Goal: Information Seeking & Learning: Learn about a topic

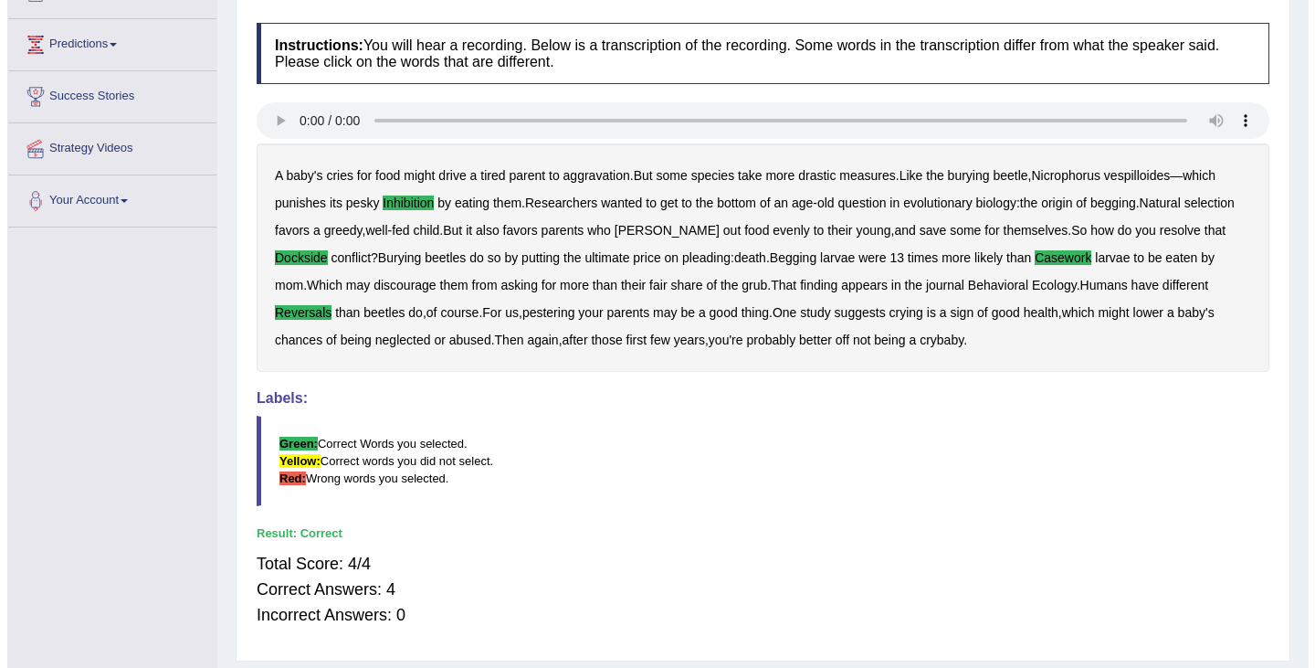
scroll to position [291, 0]
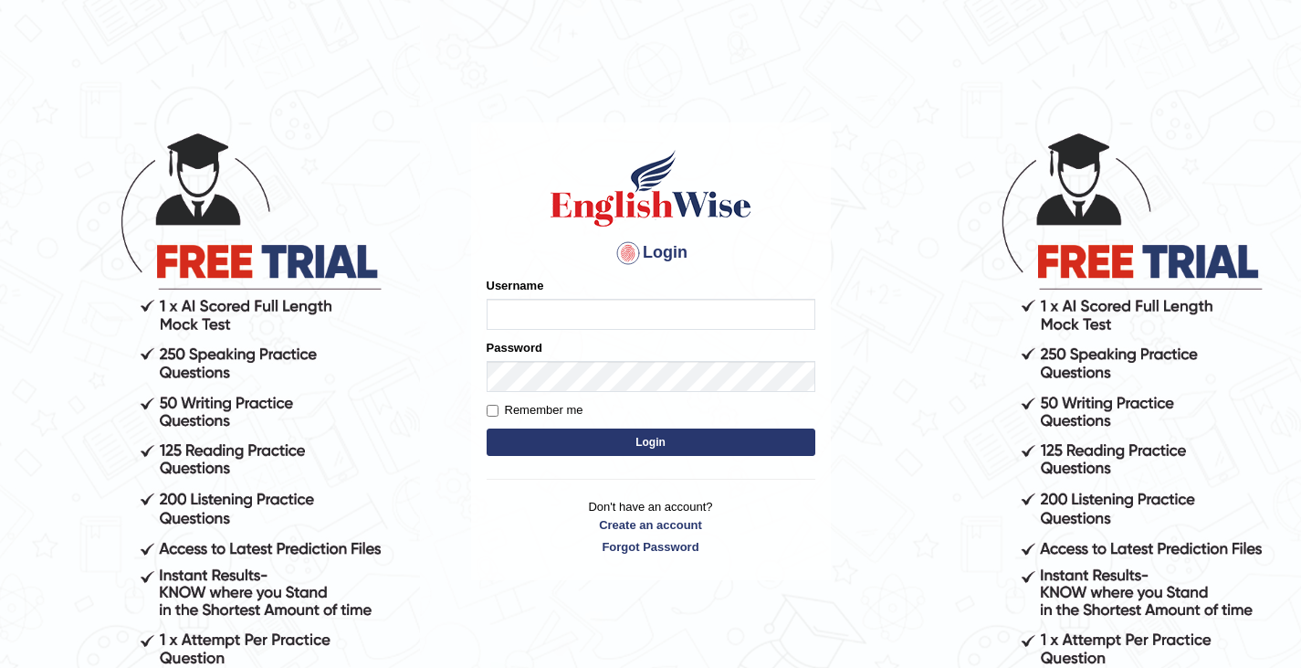
click at [569, 561] on div "Login Please fix the following errors: Username Password Remember me Login Don'…" at bounding box center [651, 350] width 360 height 457
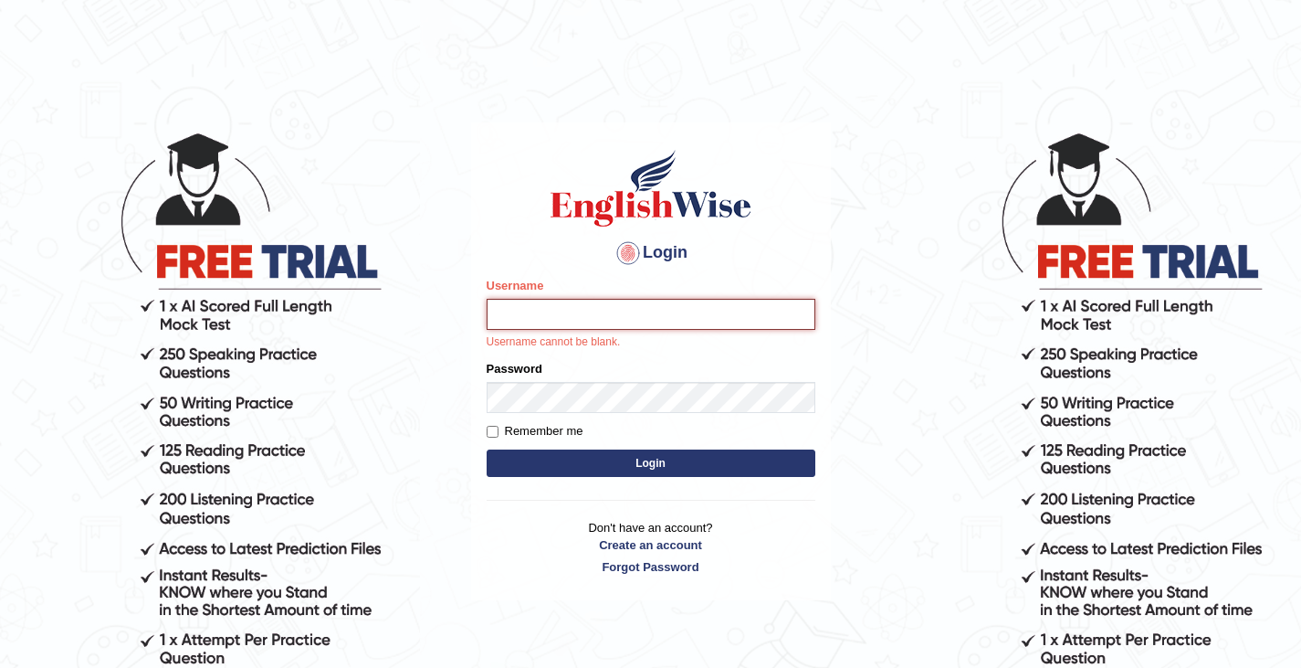
click at [550, 321] on input "Username" at bounding box center [651, 314] width 329 height 31
type input "0411980057"
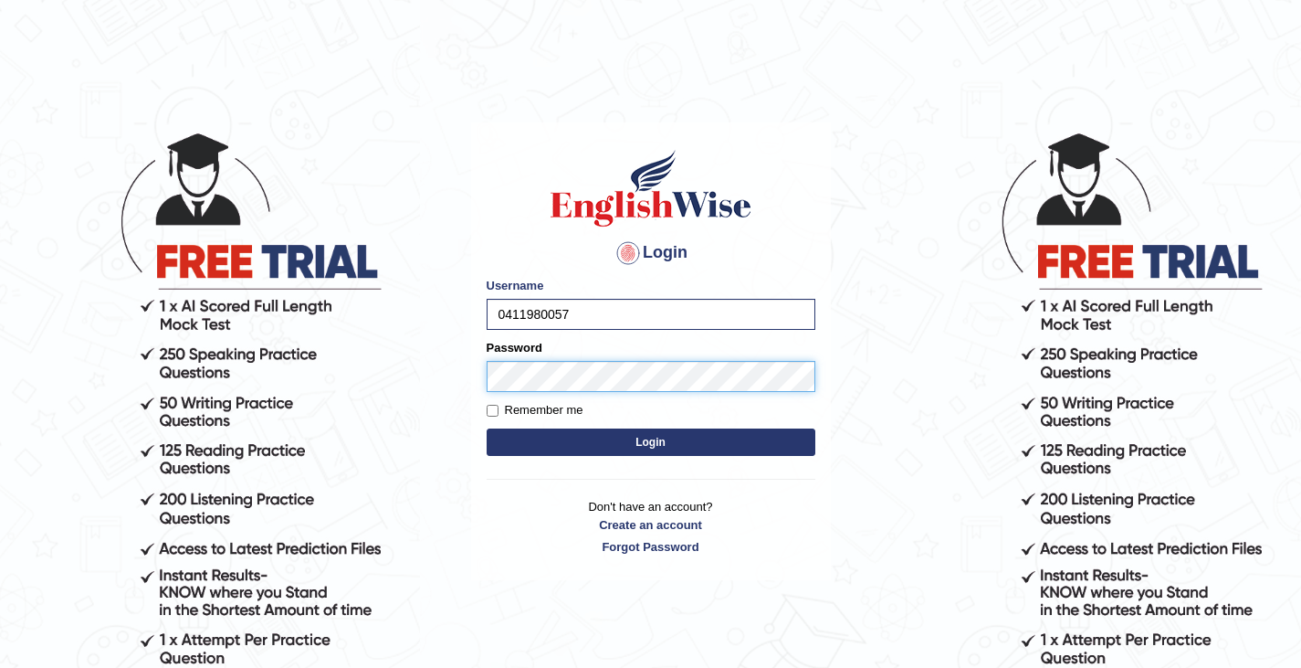
click at [487, 428] on button "Login" at bounding box center [651, 441] width 329 height 27
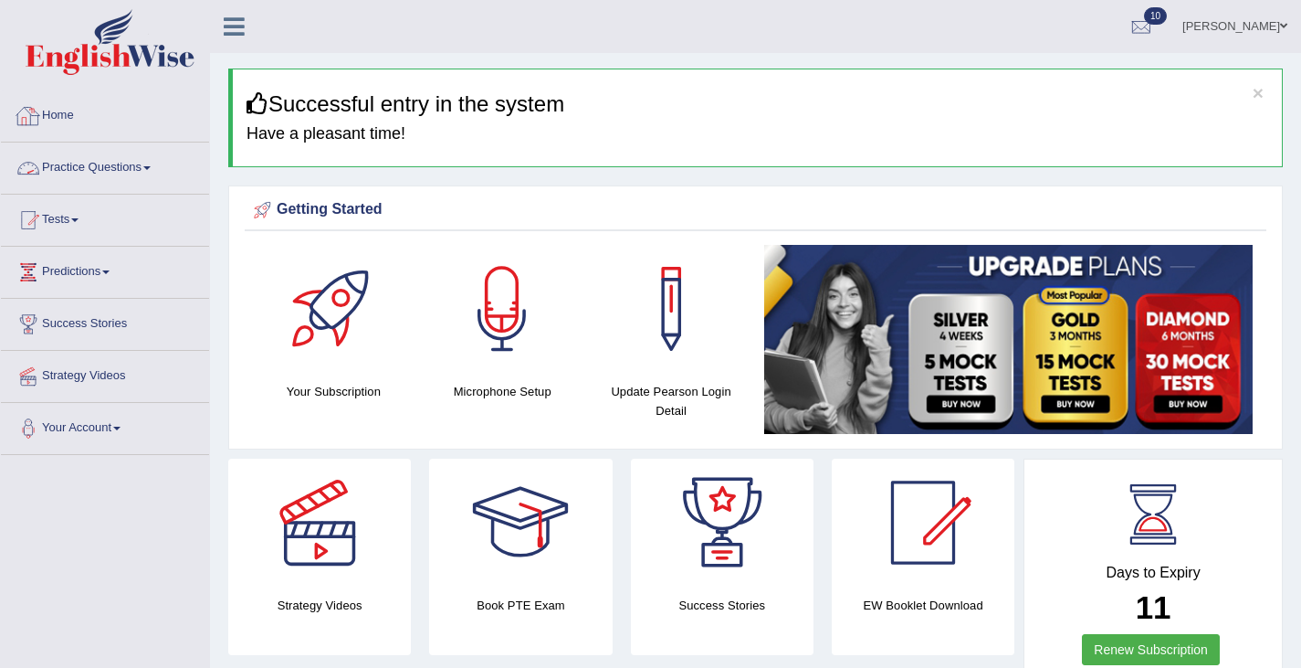
click at [87, 169] on link "Practice Questions" at bounding box center [105, 165] width 208 height 46
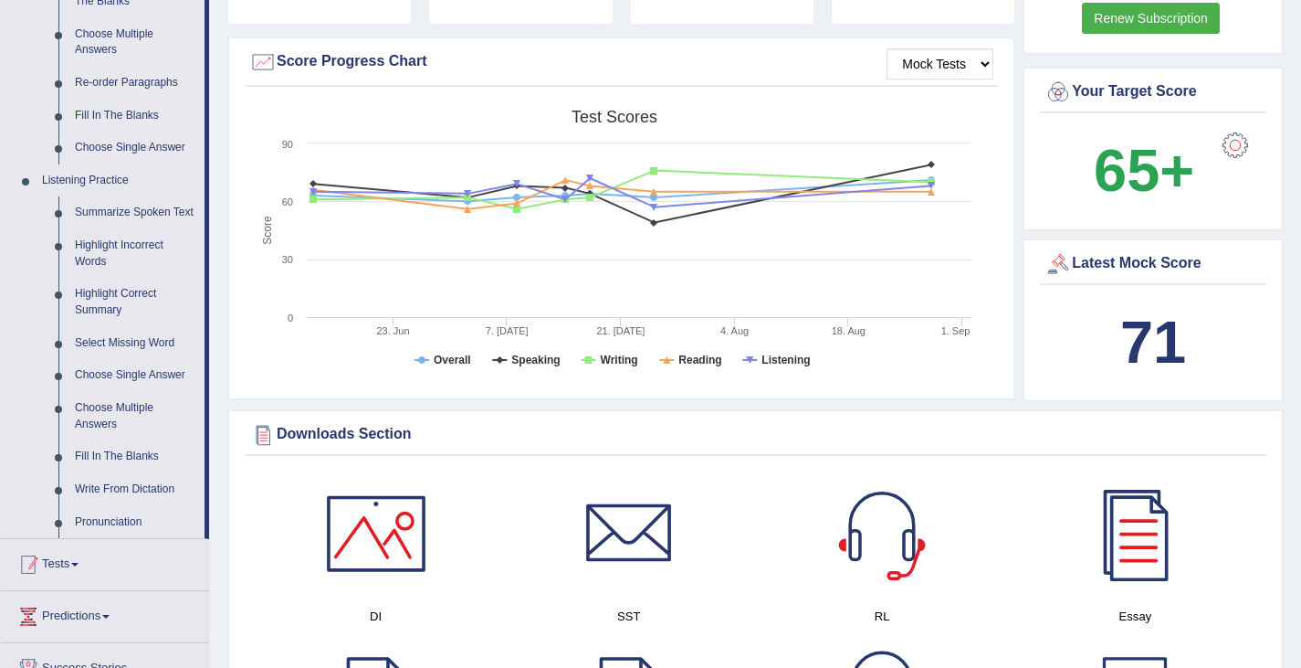
scroll to position [649, 0]
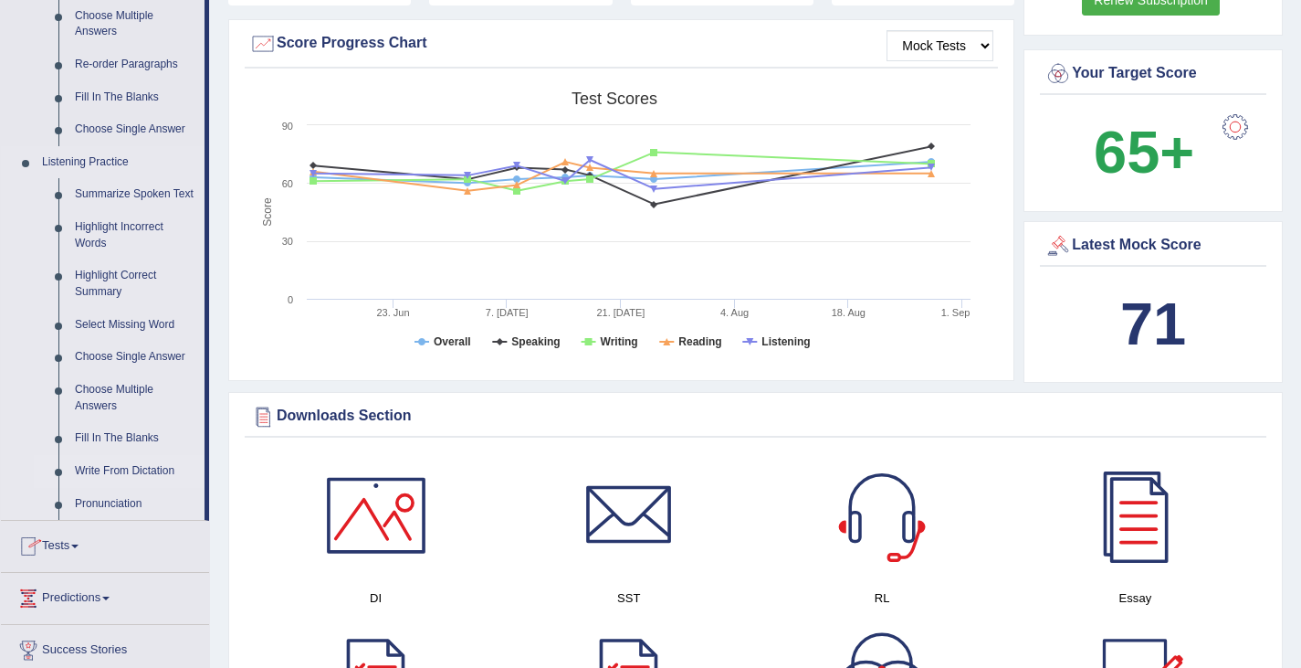
click at [117, 488] on link "Write From Dictation" at bounding box center [136, 471] width 138 height 33
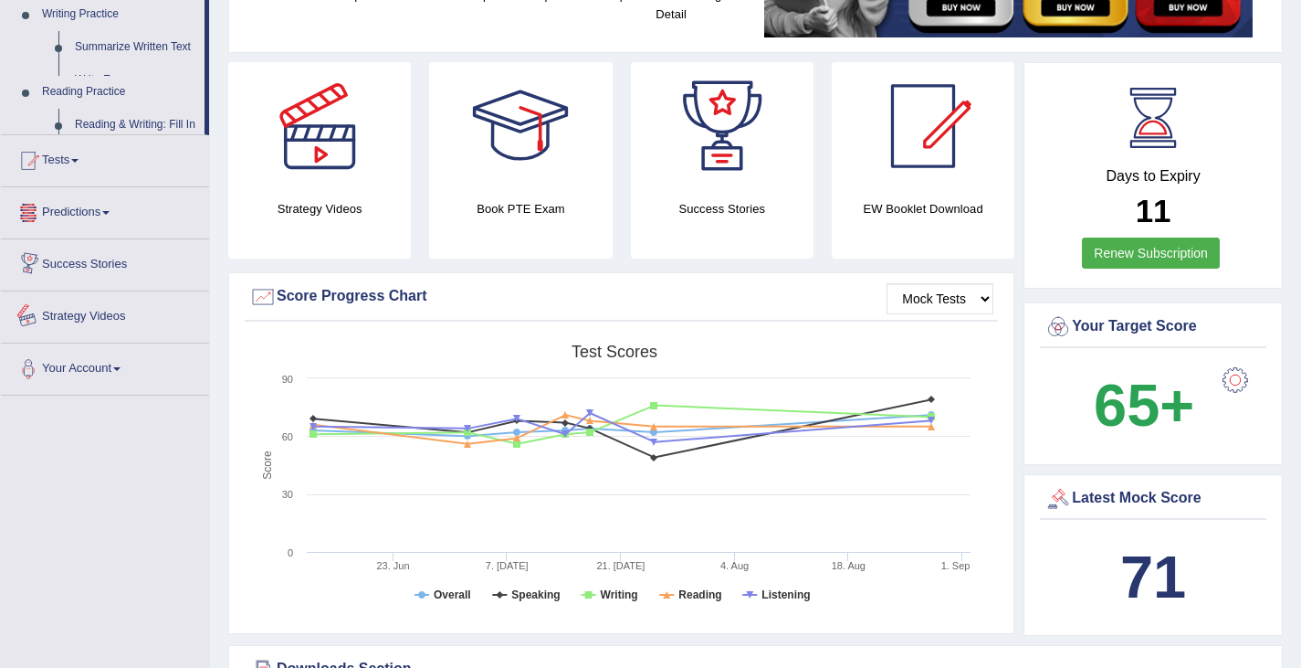
scroll to position [608, 0]
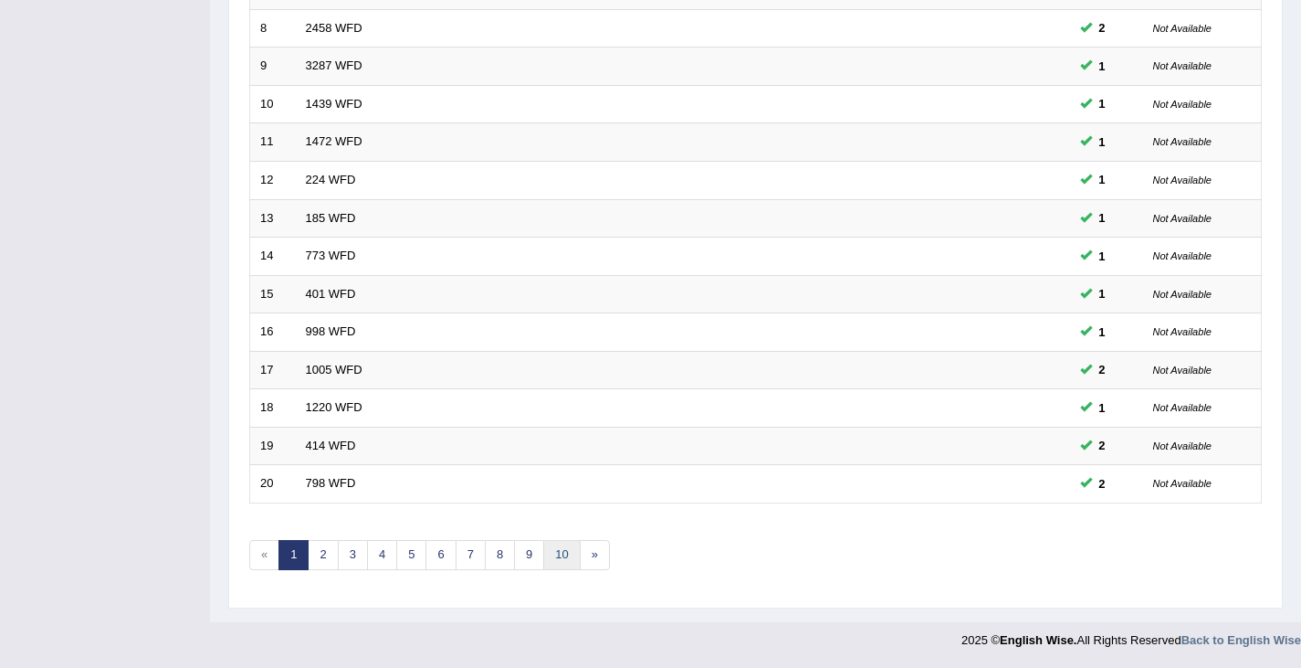
click at [564, 560] on link "10" at bounding box center [561, 555] width 37 height 30
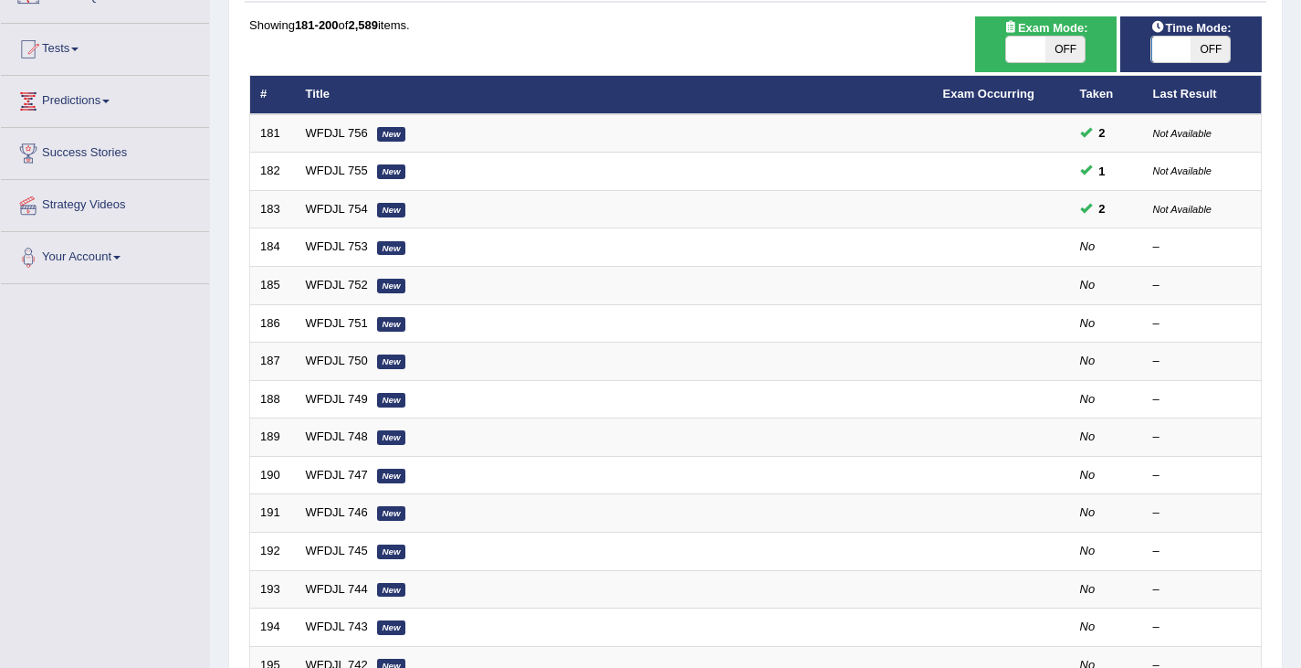
scroll to position [166, 0]
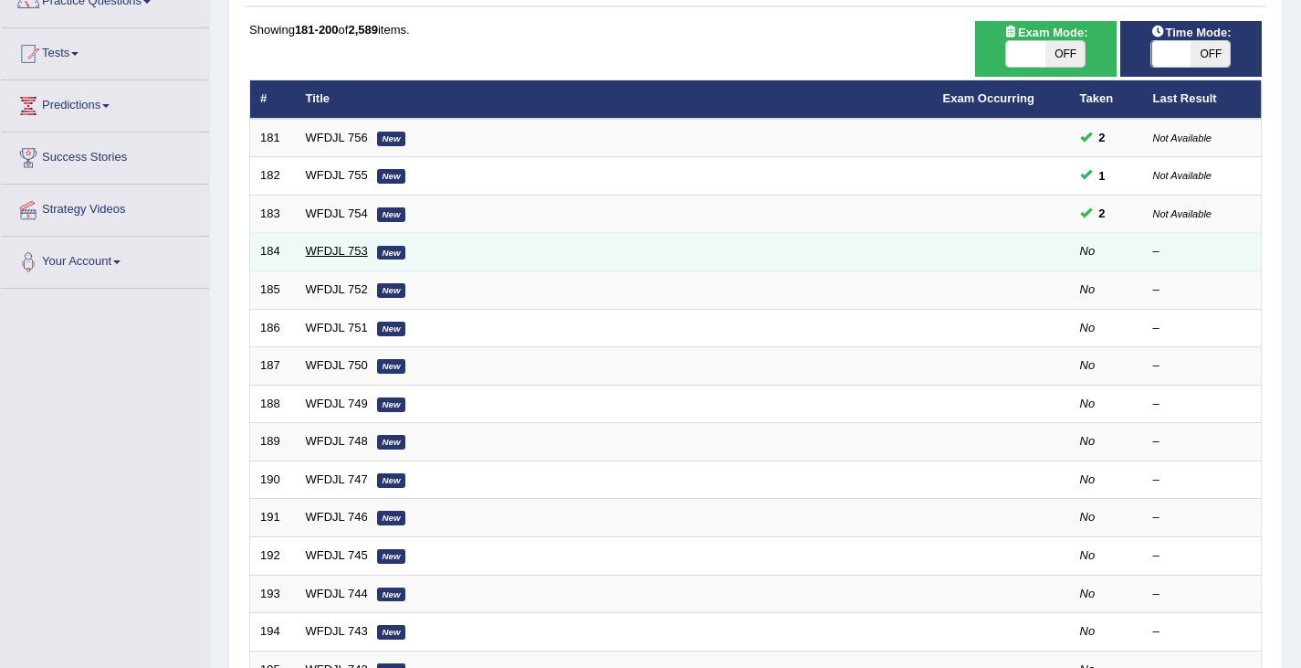
click at [325, 245] on link "WFDJL 753" at bounding box center [337, 251] width 62 height 14
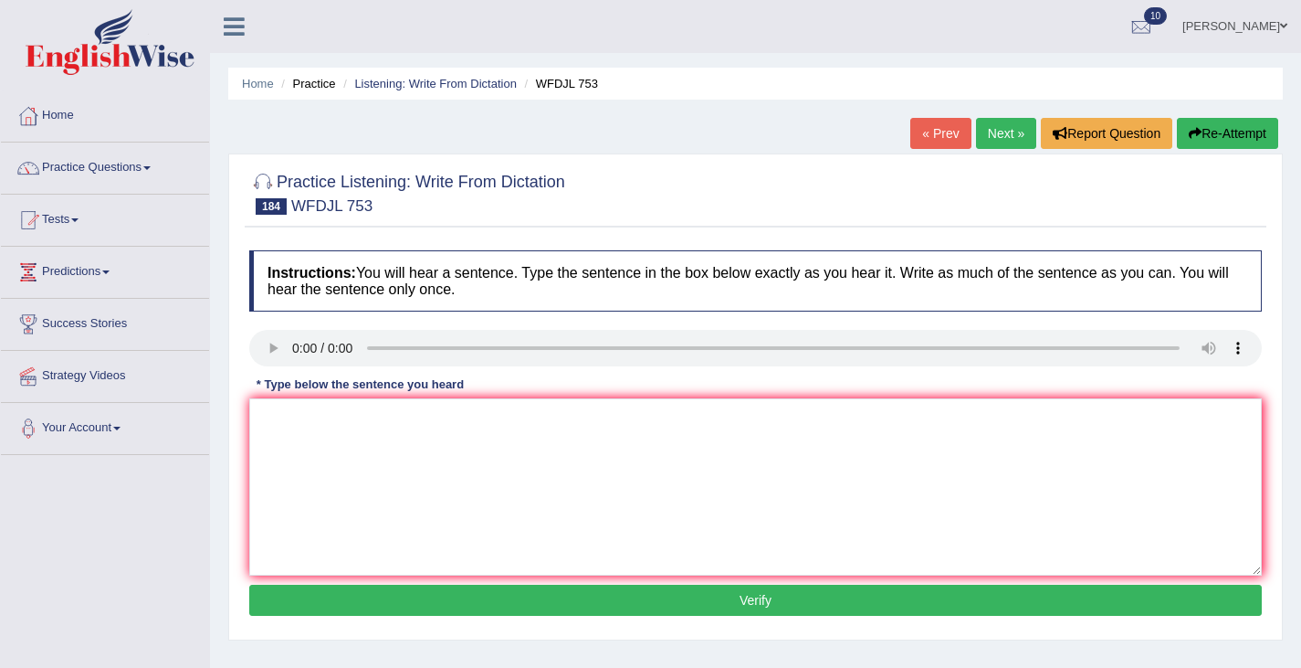
click at [251, 322] on div "Instructions: You will hear a sentence. Type the sentence in the box below exac…" at bounding box center [756, 435] width 1022 height 389
click at [311, 472] on textarea at bounding box center [755, 486] width 1013 height 177
click at [640, 413] on textarea "University clubs club offers offer students student opportunities to diverse" at bounding box center [755, 486] width 1013 height 177
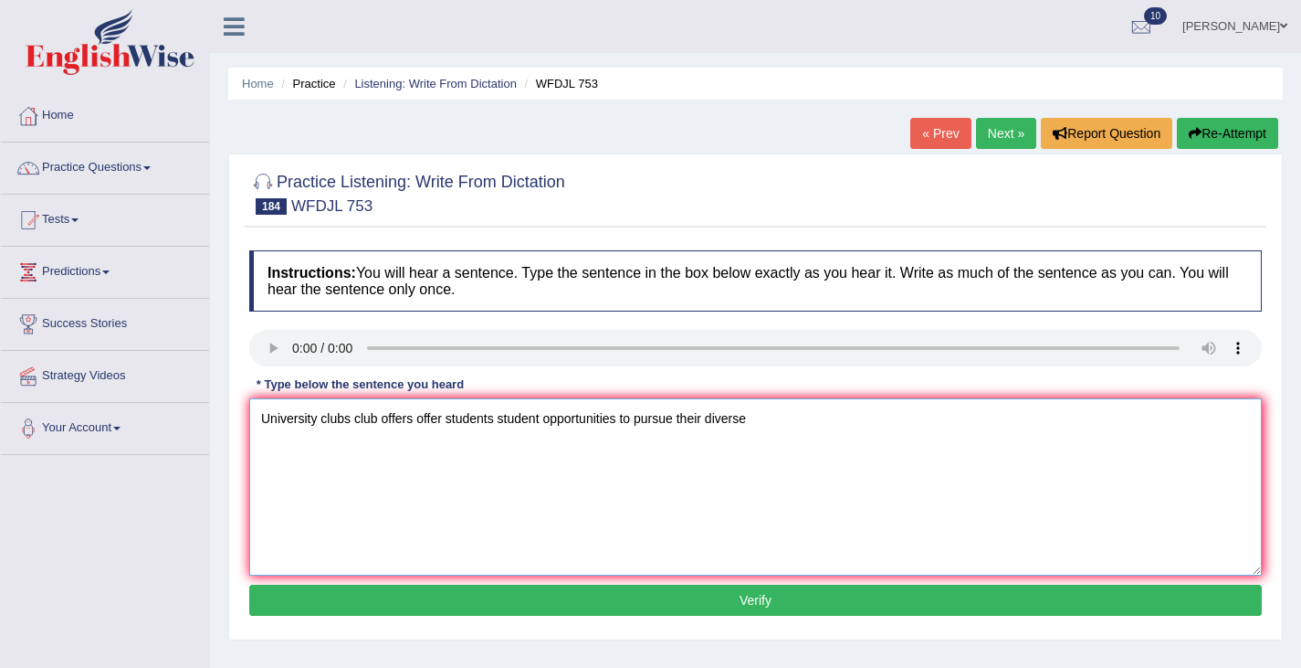
click at [775, 416] on textarea "University clubs club offers offer students student opportunities to pursue the…" at bounding box center [755, 486] width 1013 height 177
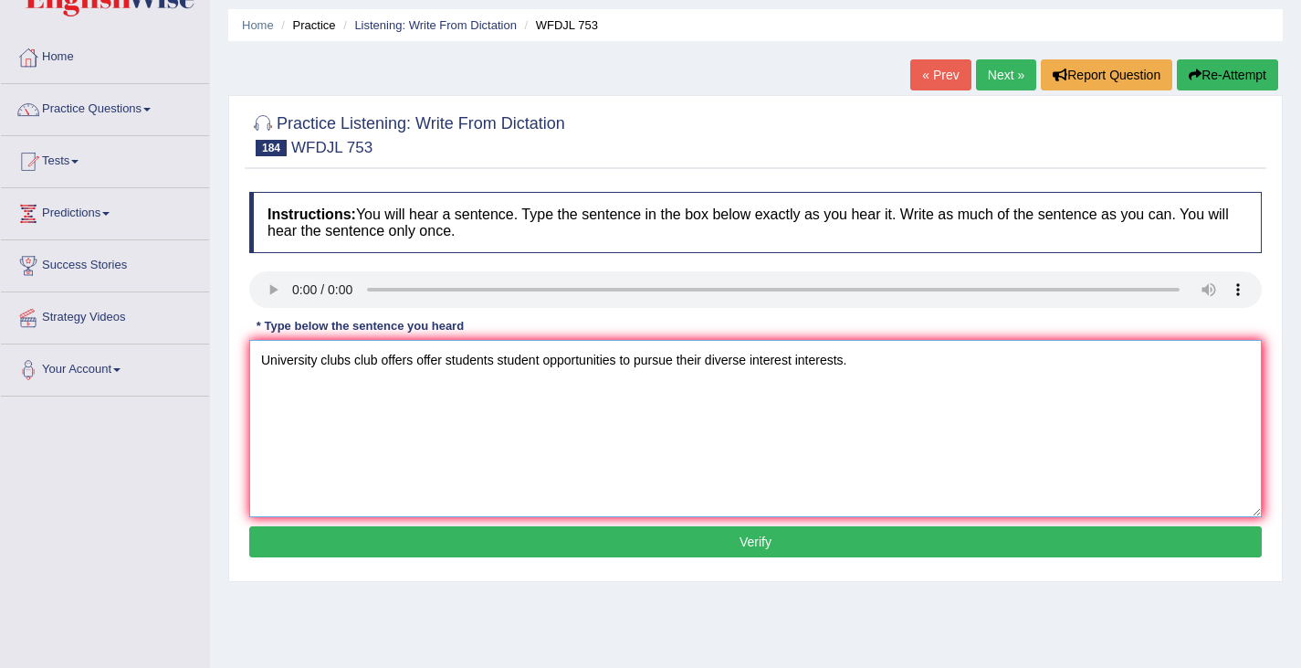
scroll to position [77, 0]
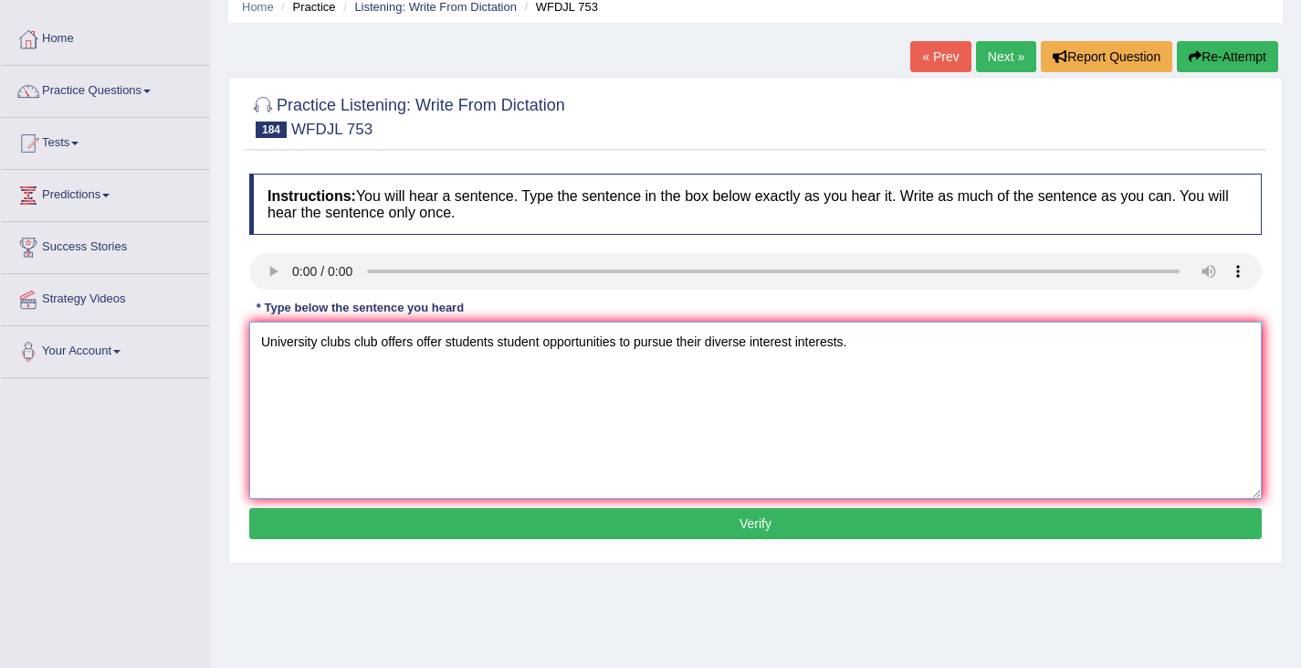
type textarea "University clubs club offers offer students student opportunities to pursue the…"
click at [722, 537] on button "Verify" at bounding box center [755, 523] width 1013 height 31
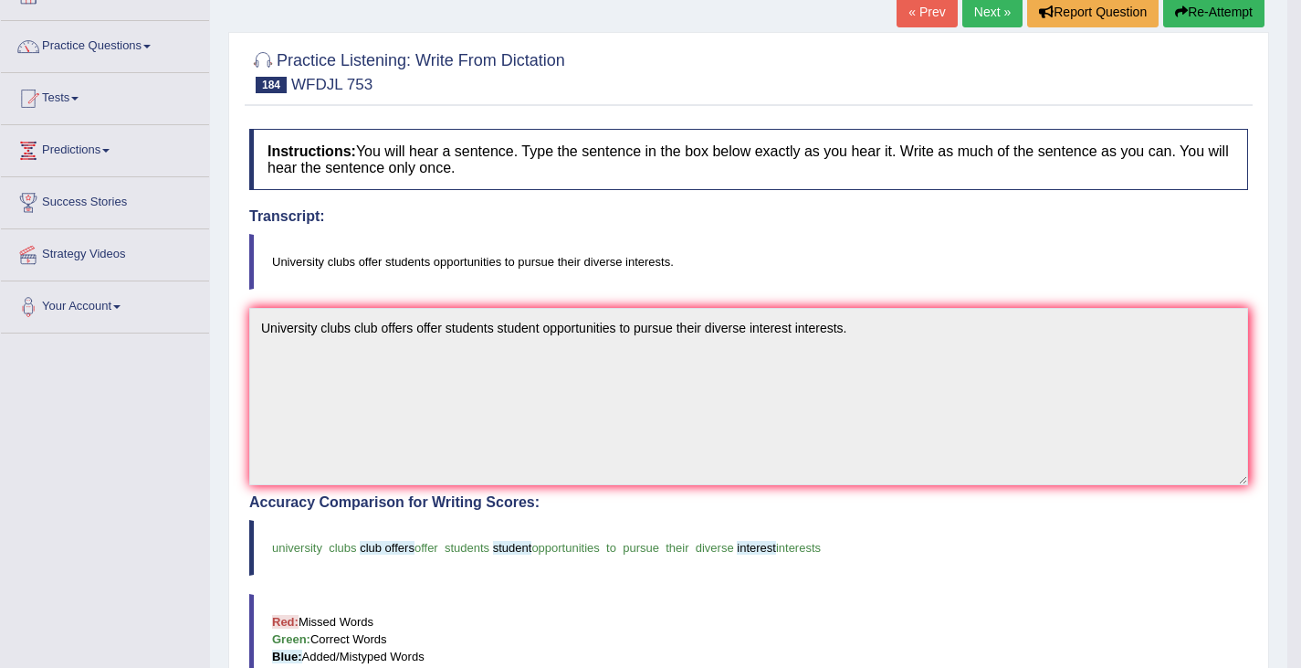
scroll to position [0, 0]
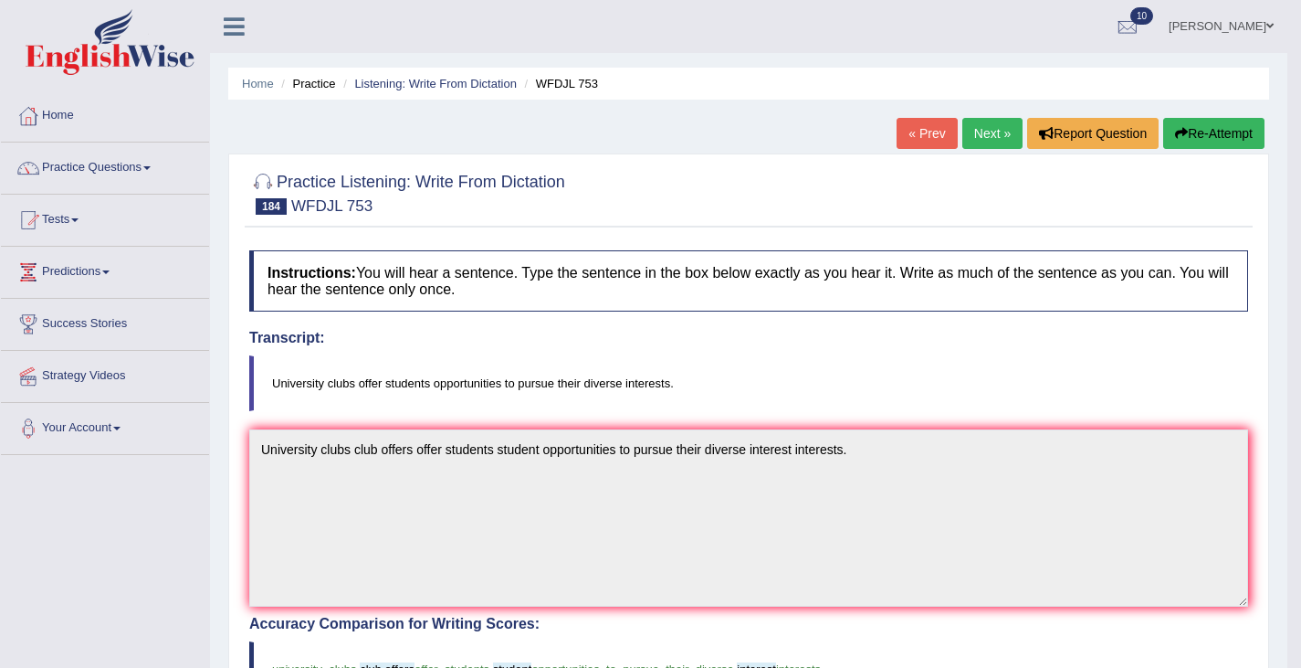
click at [1203, 140] on button "Re-Attempt" at bounding box center [1213, 133] width 101 height 31
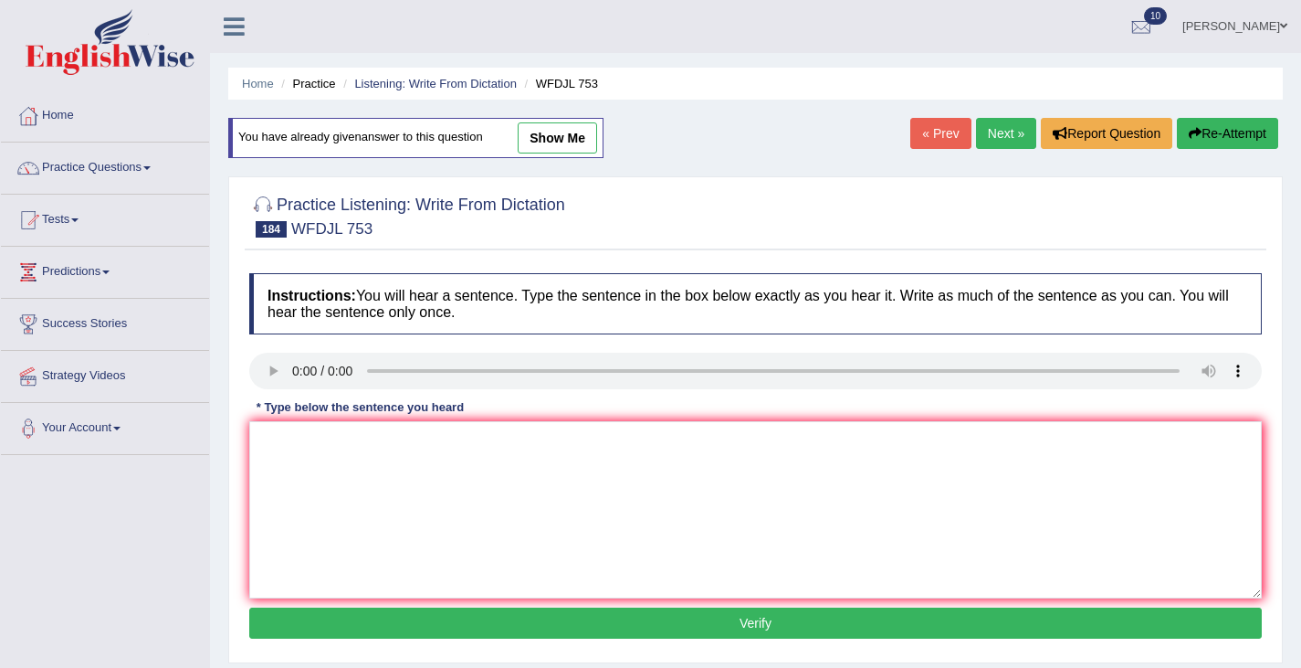
click at [983, 123] on link "Next »" at bounding box center [1006, 133] width 60 height 31
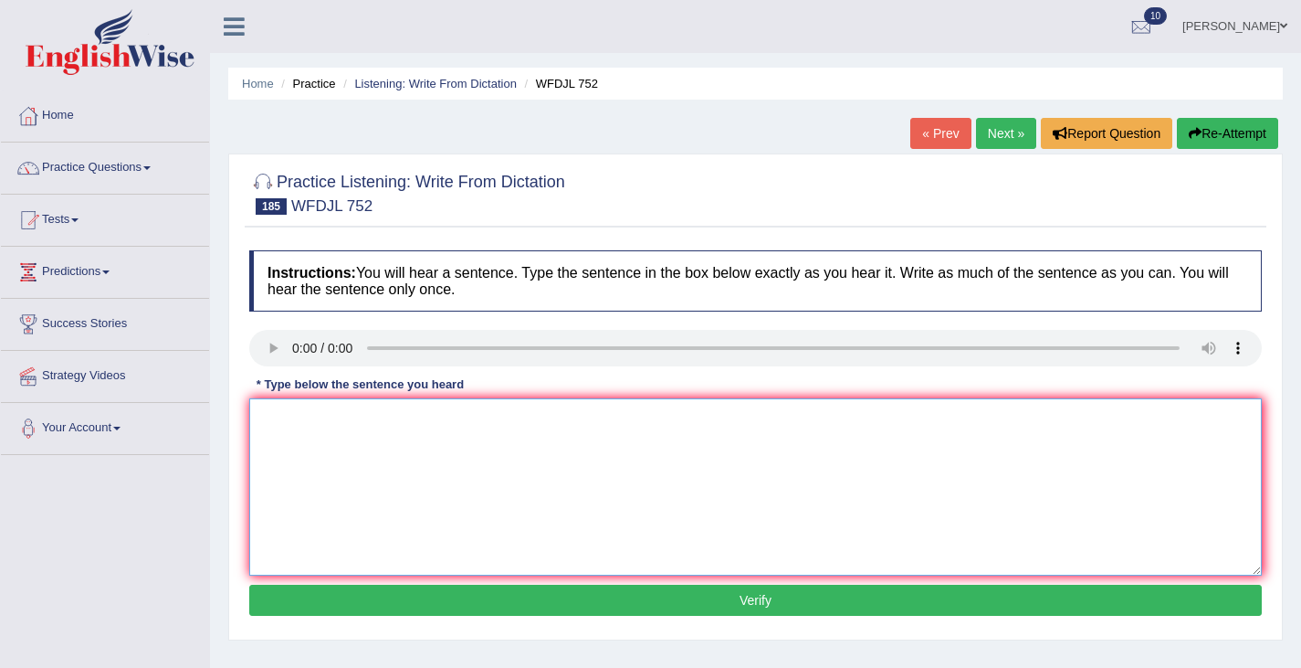
click at [283, 415] on textarea at bounding box center [755, 486] width 1013 height 177
click at [552, 417] on textarea "Business major learns valuable skills for leaderships and entrepreneurship." at bounding box center [755, 486] width 1013 height 177
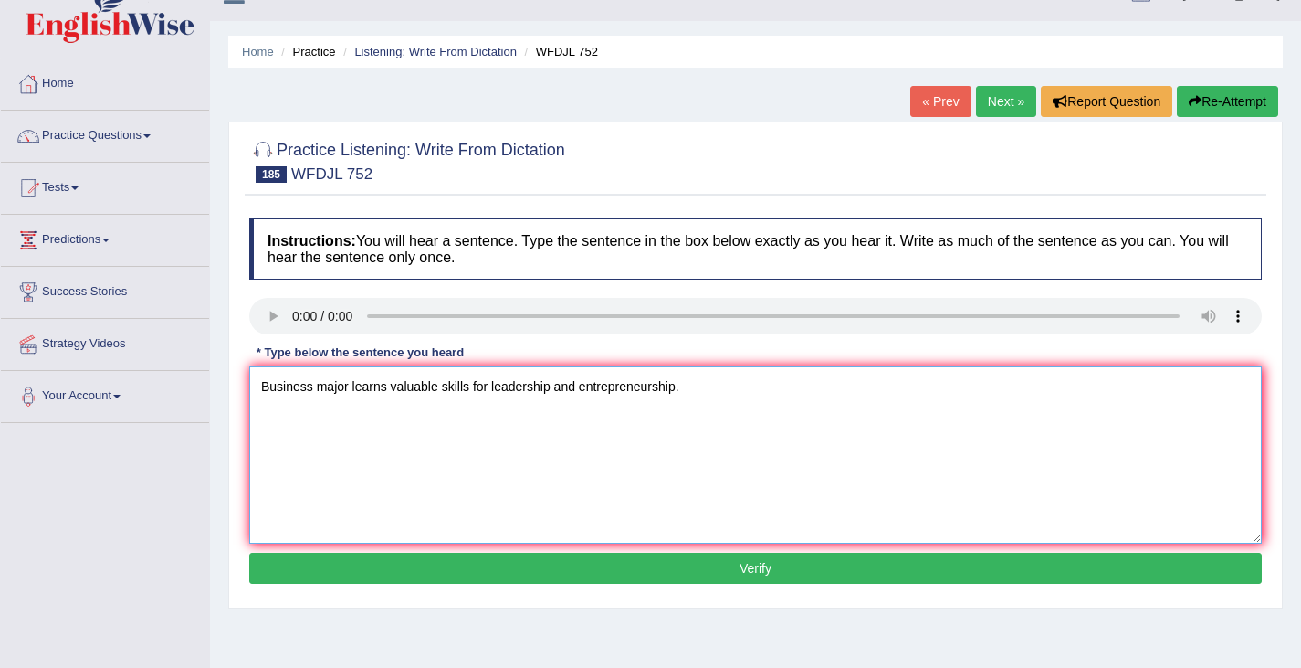
scroll to position [68, 0]
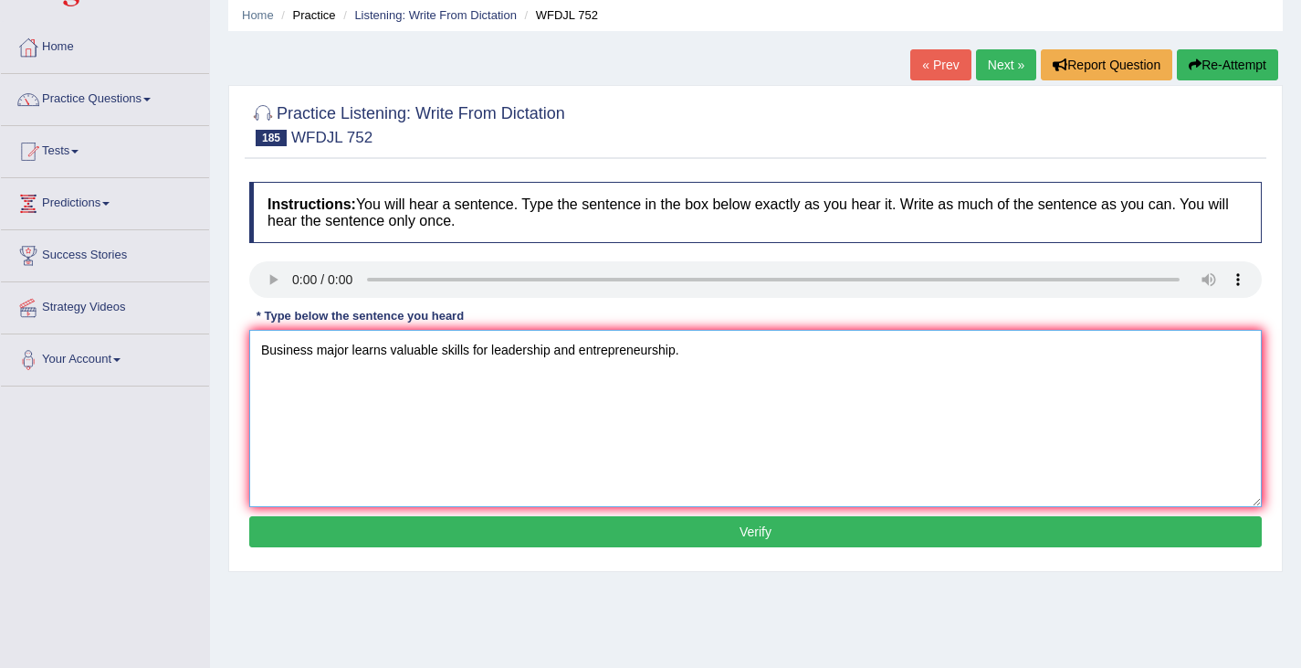
type textarea "Business major learns valuable skills for leadership and entrepreneurship."
click at [758, 534] on button "Verify" at bounding box center [755, 531] width 1013 height 31
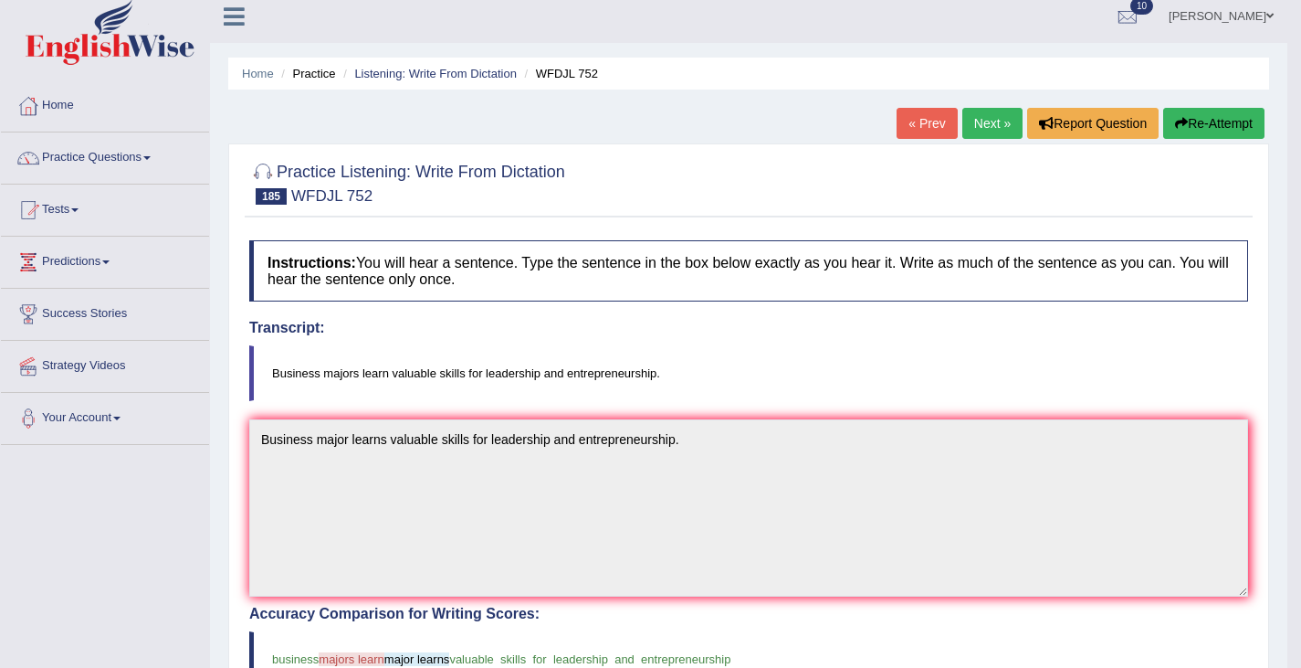
scroll to position [0, 0]
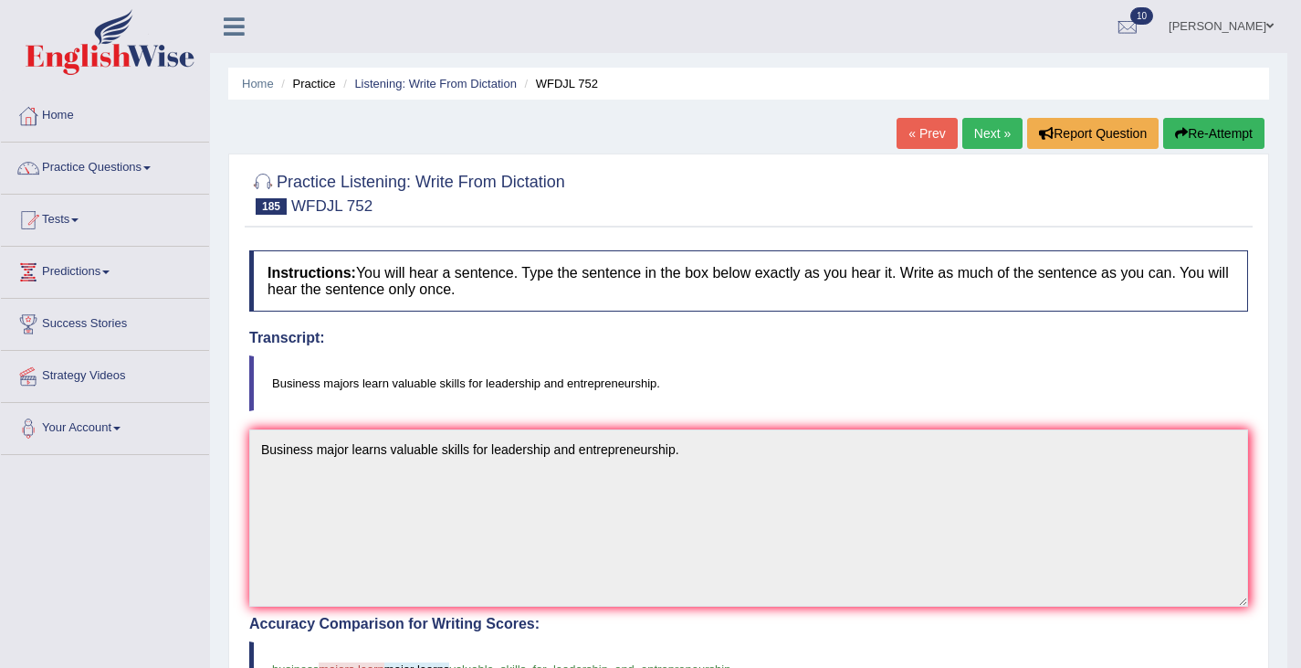
click at [1213, 132] on button "Re-Attempt" at bounding box center [1213, 133] width 101 height 31
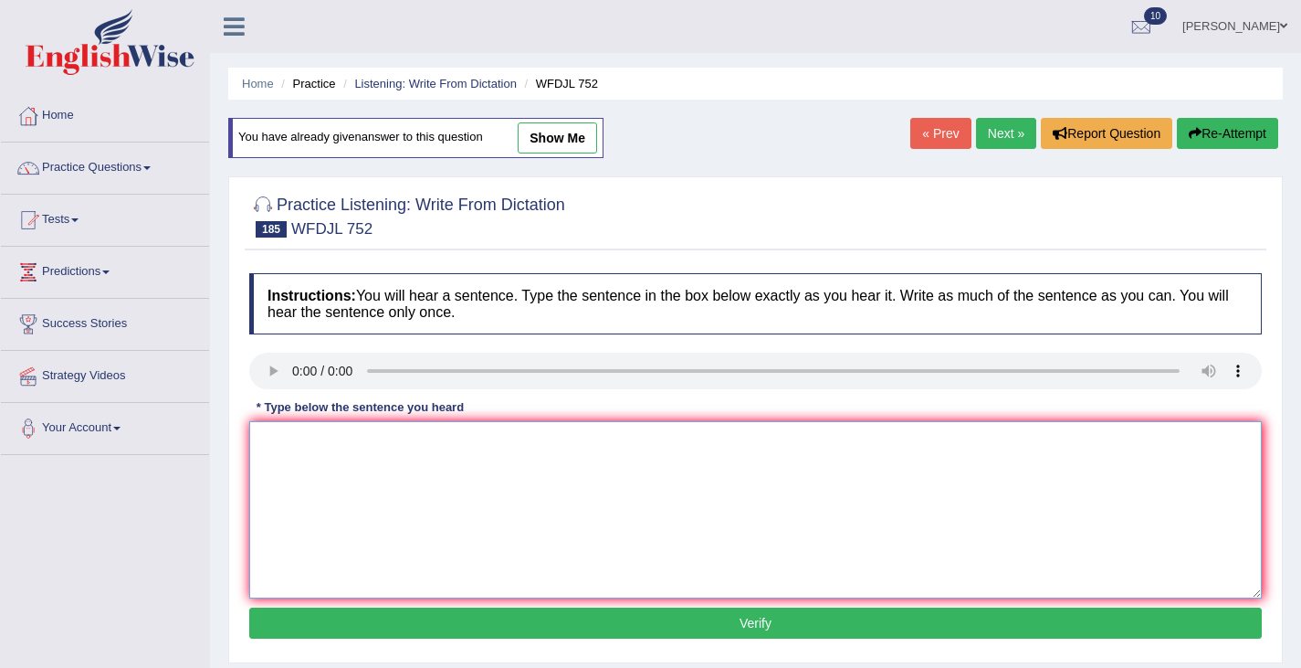
drag, startPoint x: 331, startPoint y: 471, endPoint x: 327, endPoint y: 458, distance: 13.6
click at [331, 470] on textarea at bounding box center [755, 509] width 1013 height 177
click at [306, 446] on textarea "Busines majors learn valuable skills" at bounding box center [755, 509] width 1013 height 177
click at [519, 447] on textarea "Business majors learn valuable skills" at bounding box center [755, 509] width 1013 height 177
click at [557, 444] on textarea "Business majors learn valuable skills for leaderships and entreneurship." at bounding box center [755, 509] width 1013 height 177
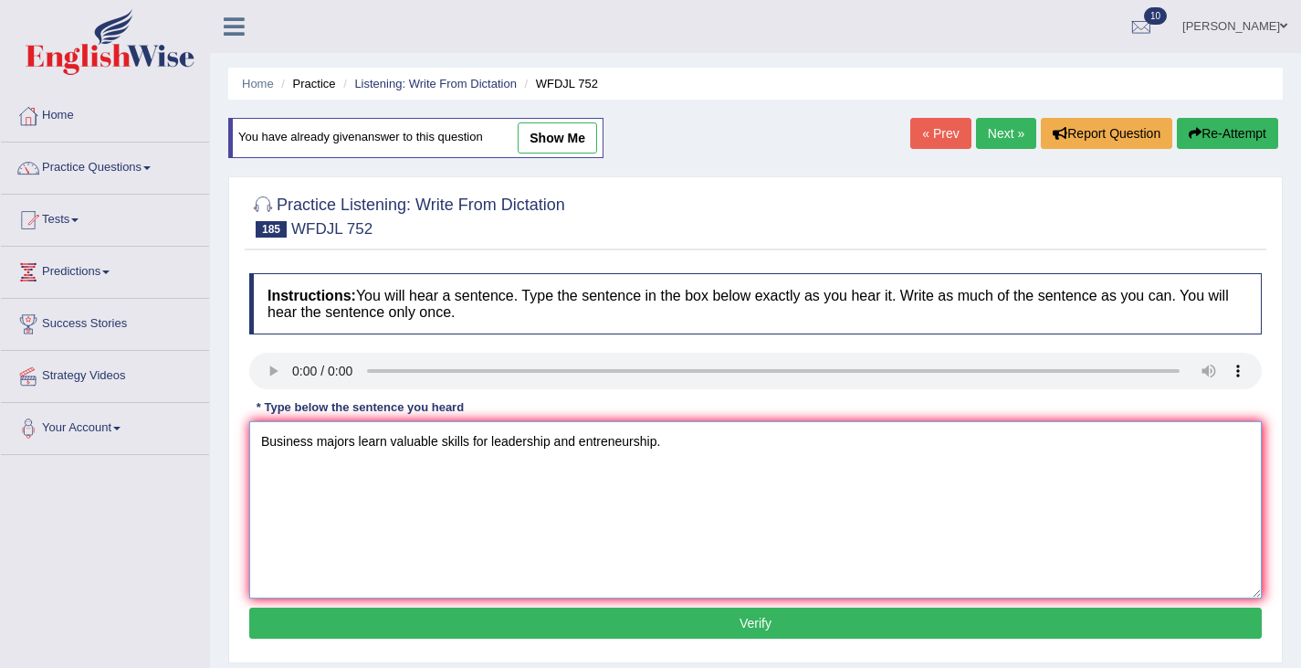
click at [609, 442] on textarea "Business majors learn valuable skills for leadership and entreneurship." at bounding box center [755, 509] width 1013 height 177
type textarea "Business majors learn valuable skills for leadership and entrepreneurship."
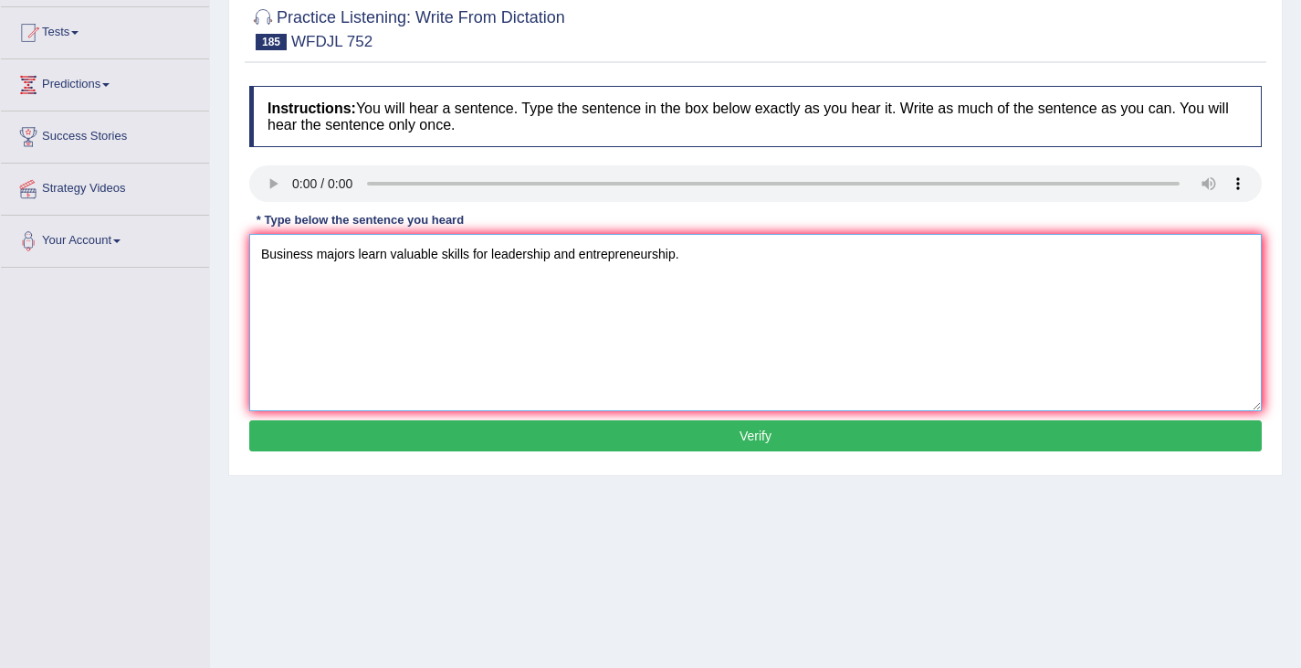
scroll to position [201, 0]
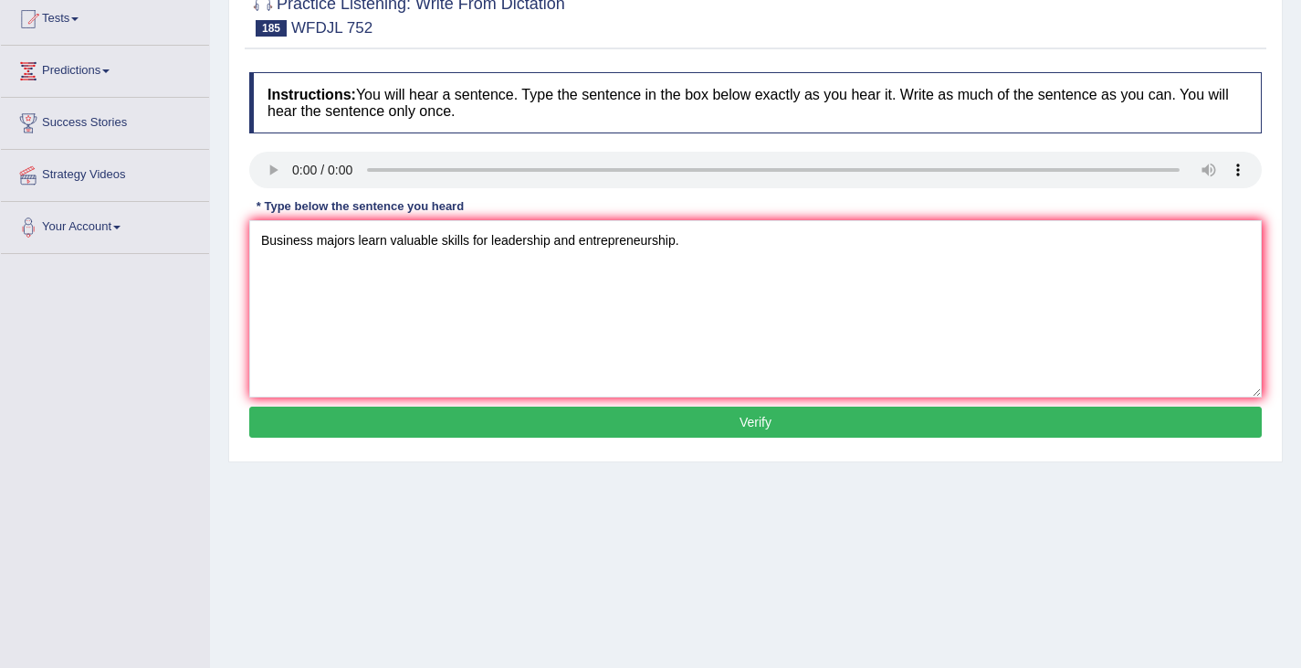
click at [734, 437] on button "Verify" at bounding box center [755, 421] width 1013 height 31
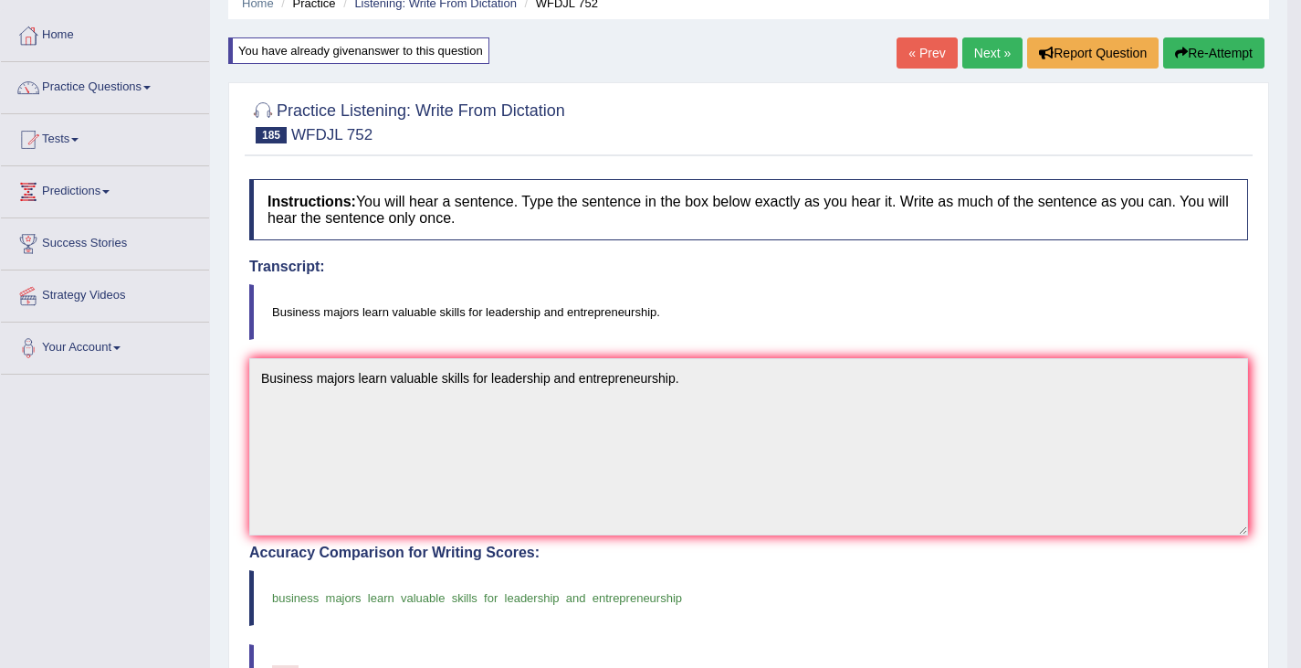
scroll to position [0, 0]
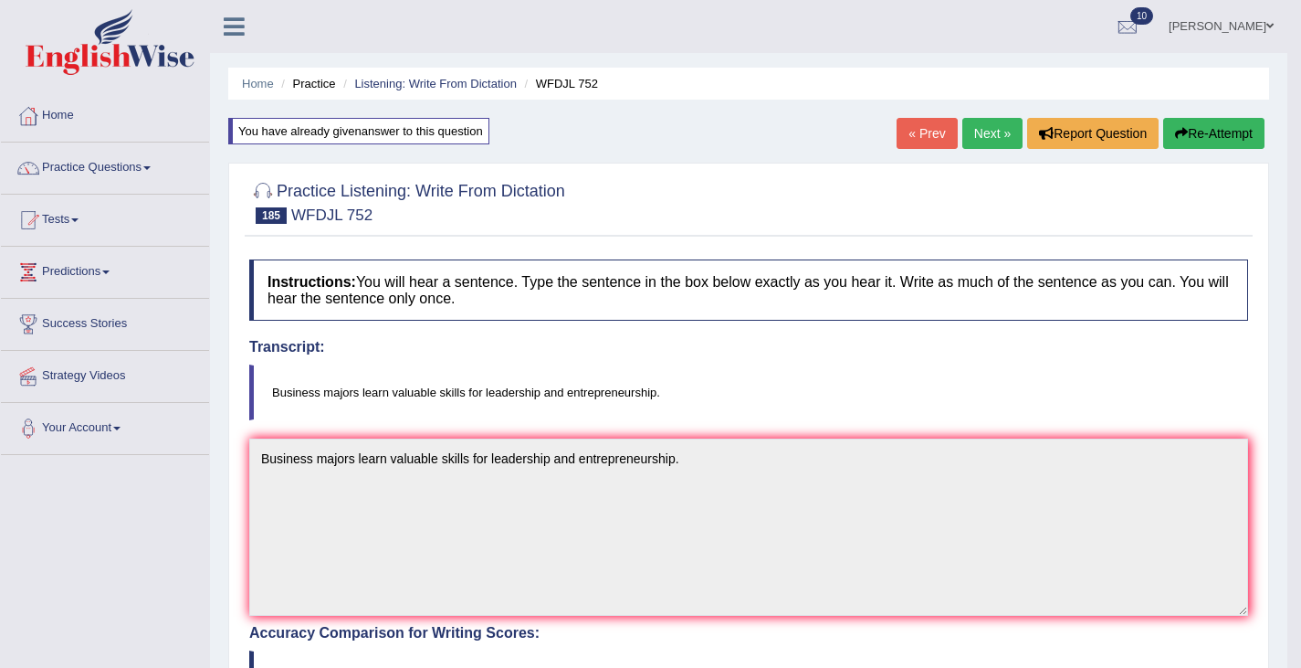
click at [980, 129] on link "Next »" at bounding box center [992, 133] width 60 height 31
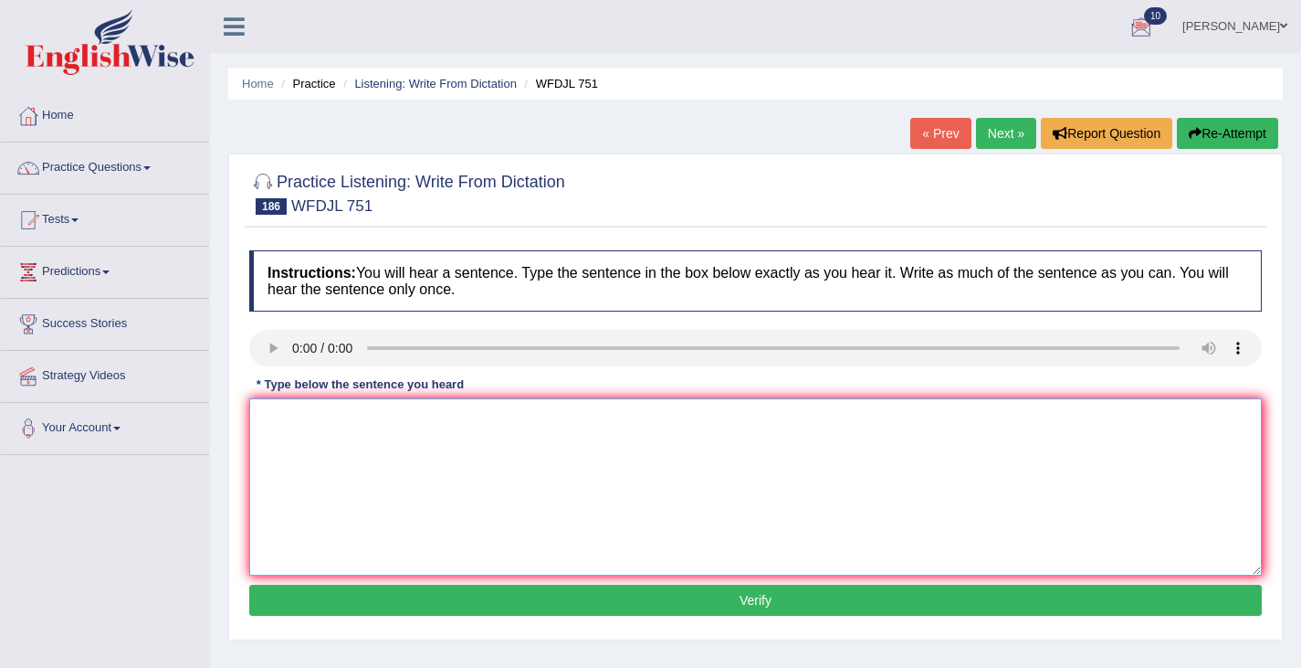
click at [314, 483] on textarea at bounding box center [755, 486] width 1013 height 177
type textarea "c"
click at [693, 523] on textarea "Collaborative projects helps students team work and problem solving abilities." at bounding box center [755, 486] width 1013 height 177
click at [741, 505] on textarea "Collaborative projects helps students team work and problem solving abilities." at bounding box center [755, 486] width 1013 height 177
click at [419, 418] on textarea "Collaborative projects helps students team work and problem solving abilities." at bounding box center [755, 486] width 1013 height 177
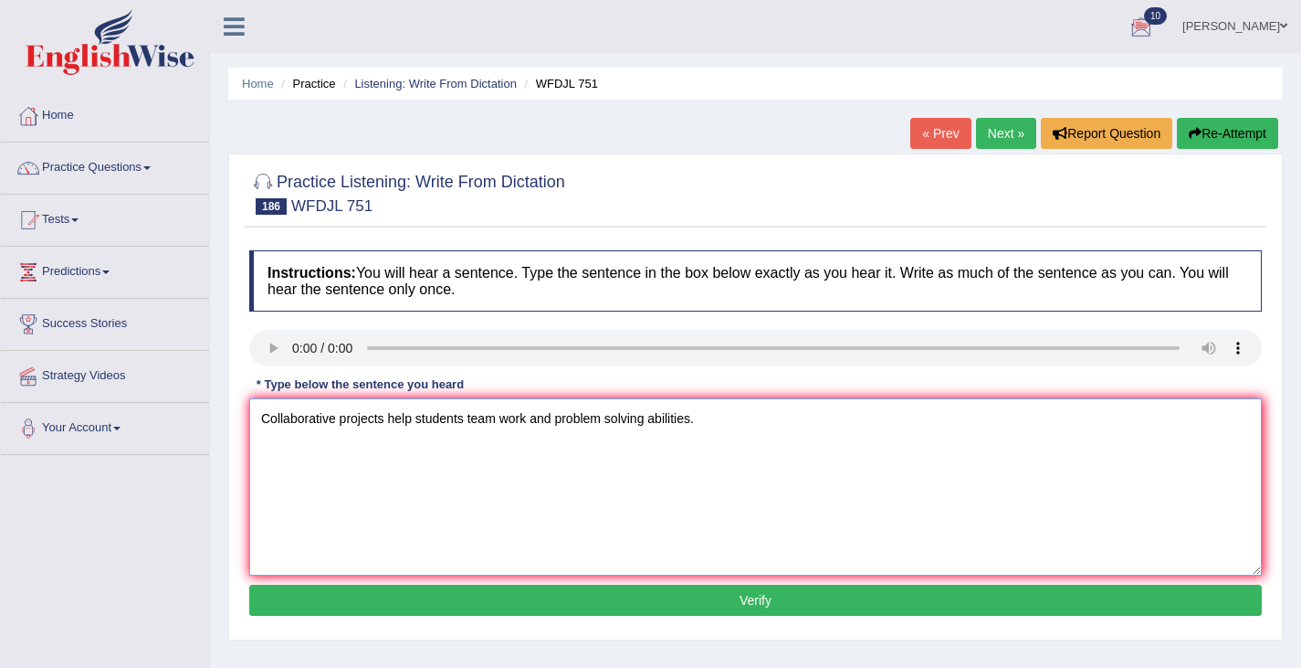
click at [468, 420] on textarea "Collaborative projects help students team work and problem solving abilities." at bounding box center [755, 486] width 1013 height 177
click at [596, 411] on textarea "Collaborative projects help students to develop team work and problem solving a…" at bounding box center [755, 486] width 1013 height 177
click at [566, 426] on textarea "Collaborative projects help students to develop team work and problem solving a…" at bounding box center [755, 486] width 1013 height 177
click at [675, 420] on textarea "Collaborative projects help students to develop teamwork and problem solving ab…" at bounding box center [755, 486] width 1013 height 177
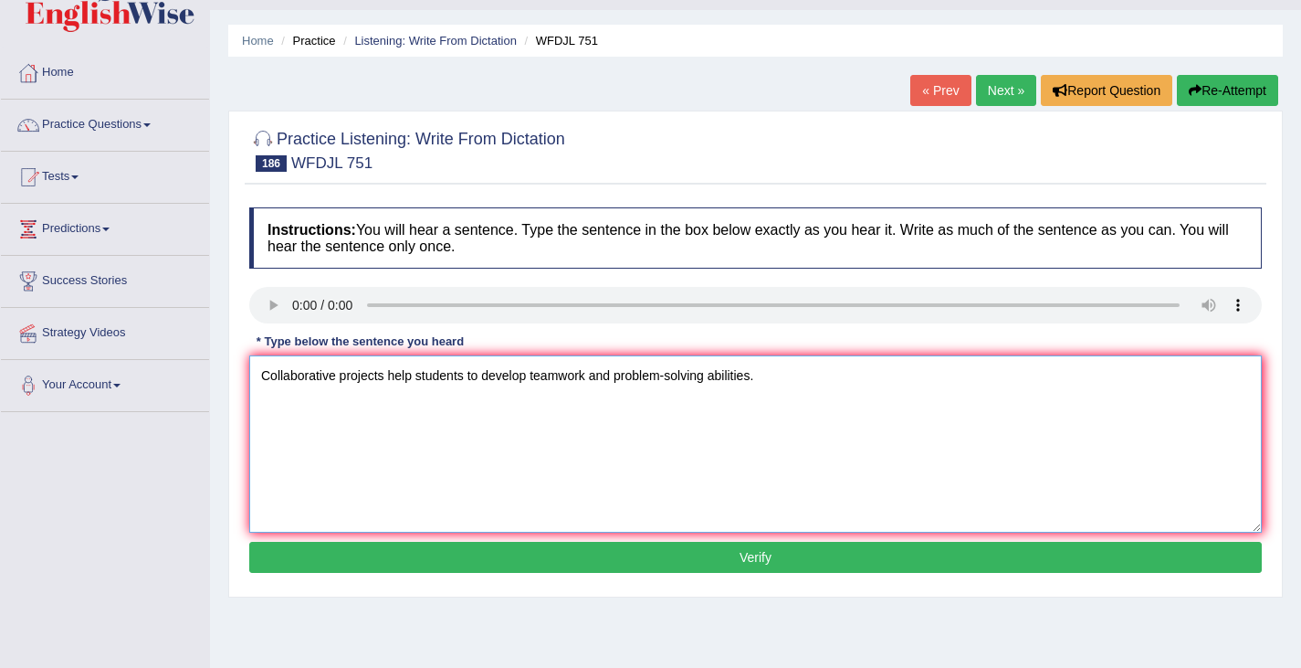
scroll to position [62, 0]
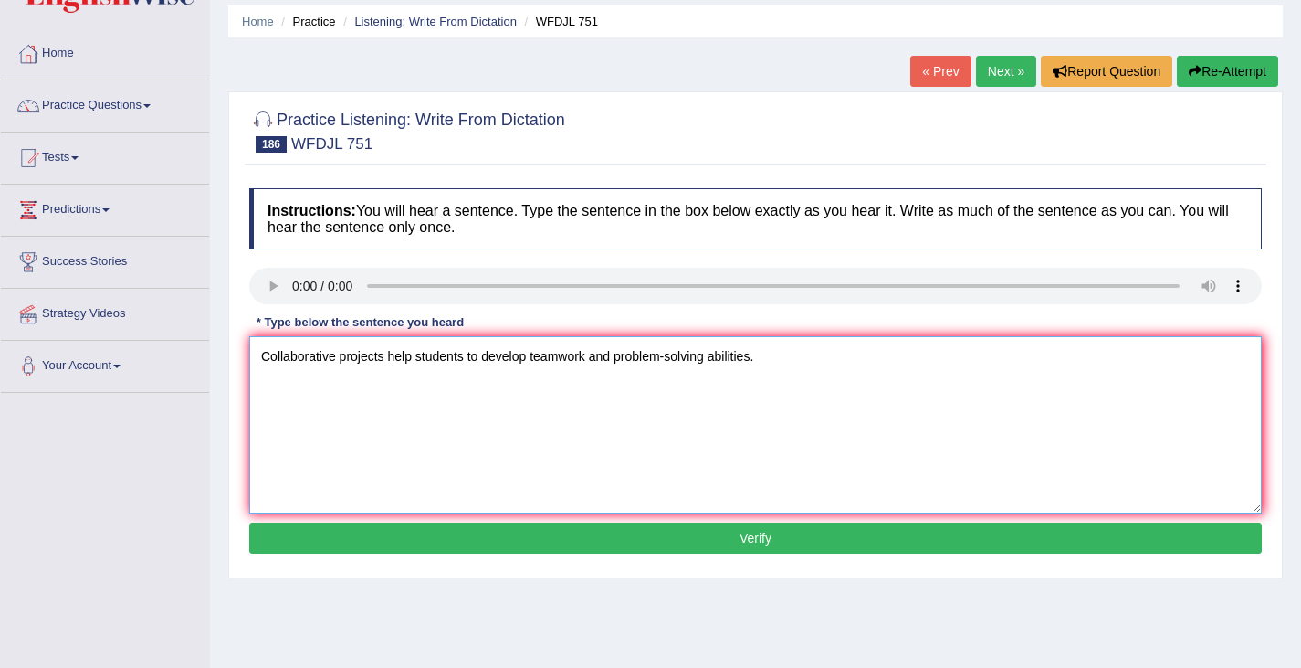
type textarea "Collaborative projects help students to develop teamwork and problem-solving ab…"
click at [761, 528] on button "Verify" at bounding box center [755, 537] width 1013 height 31
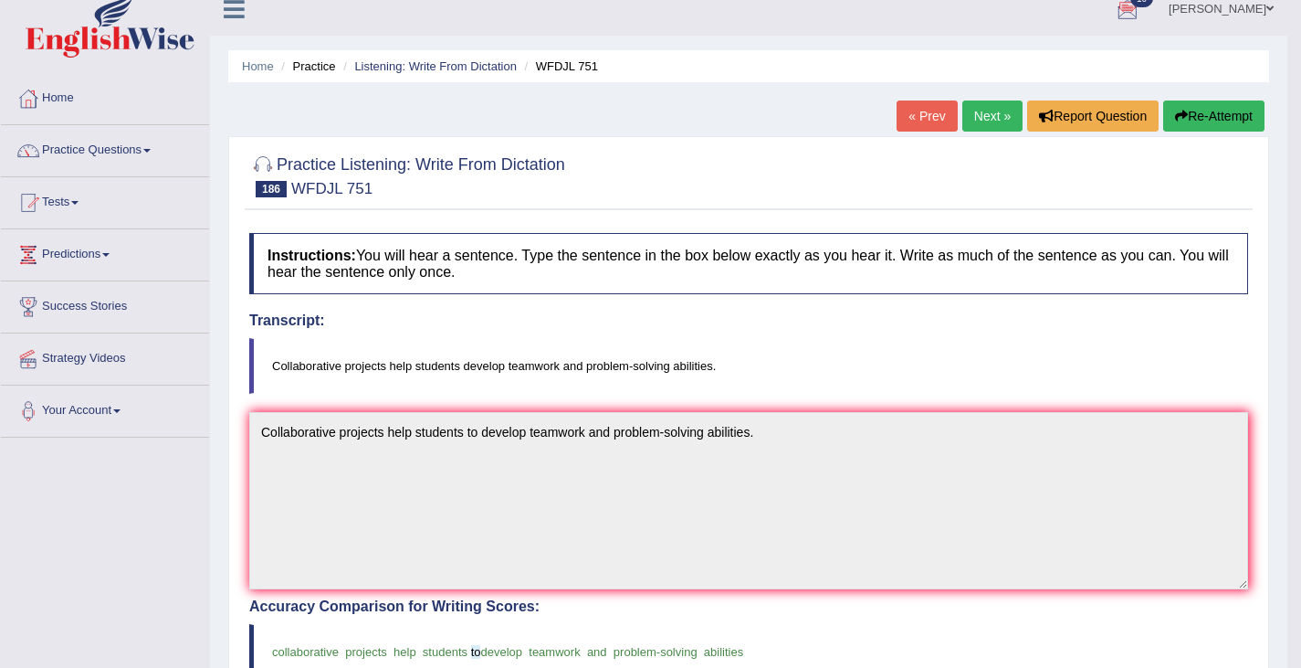
scroll to position [0, 0]
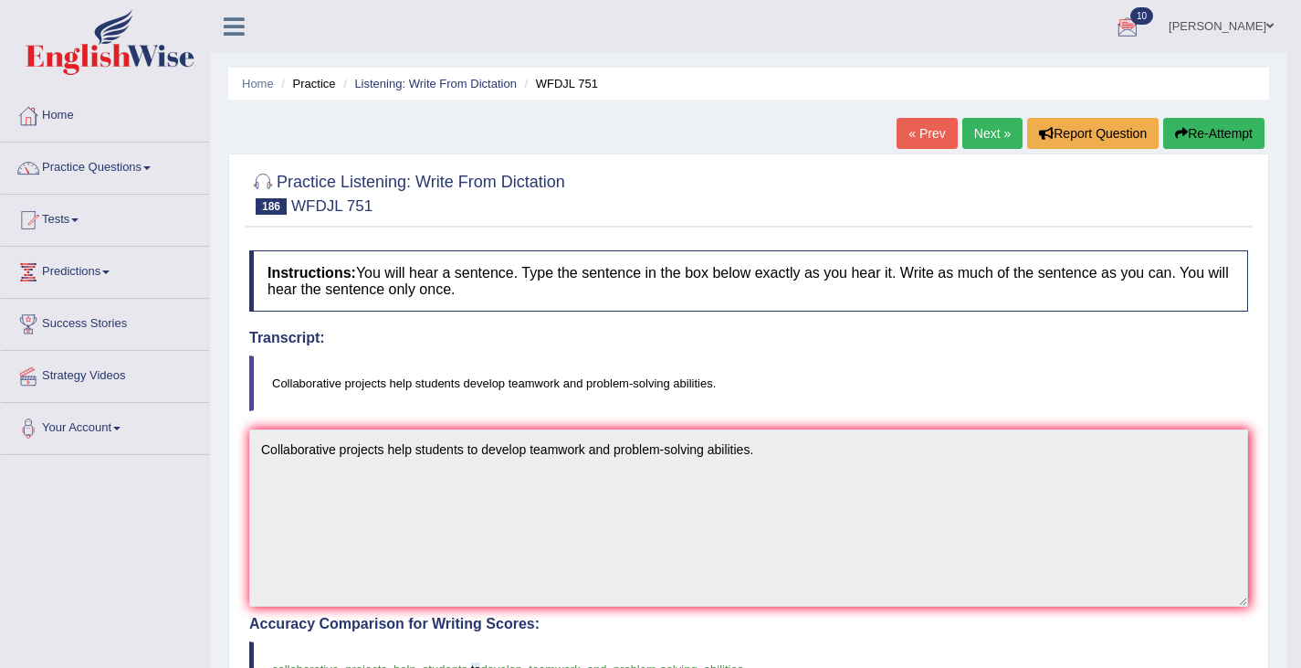
click at [979, 132] on link "Next »" at bounding box center [992, 133] width 60 height 31
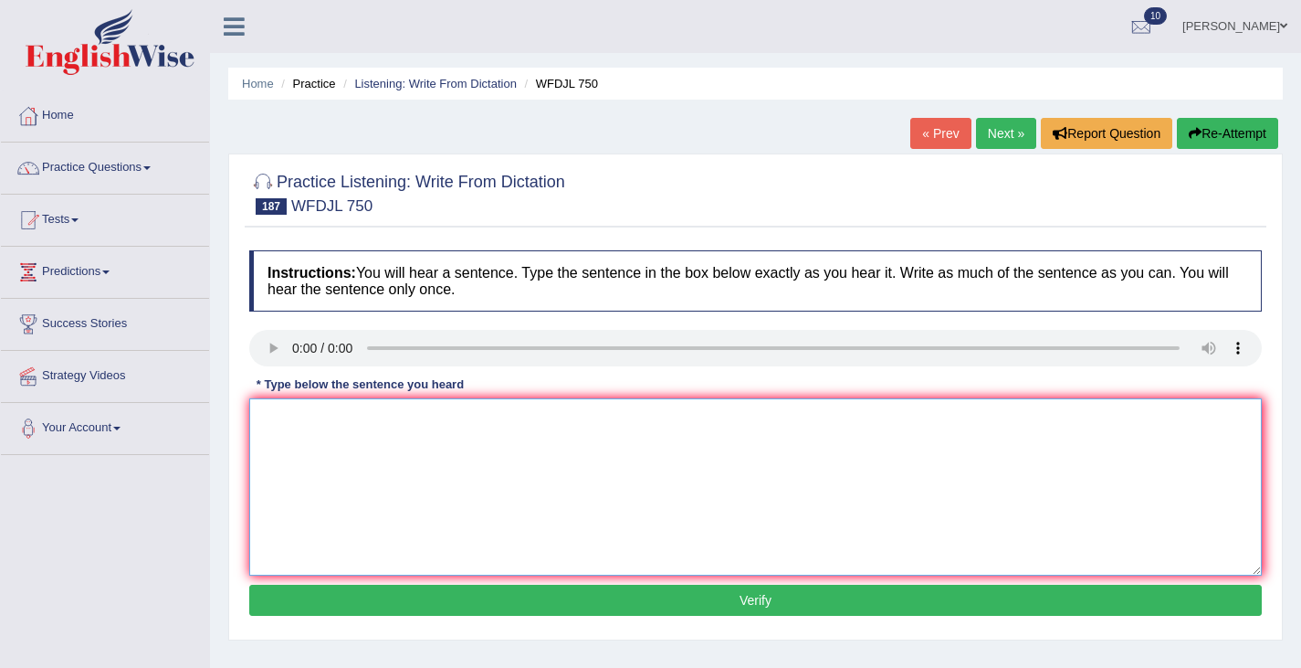
click at [323, 419] on textarea at bounding box center [755, 486] width 1013 height 177
click at [325, 411] on textarea "Balancing job and a part-time job" at bounding box center [755, 486] width 1013 height 177
click at [351, 418] on textarea "Balancing a job and a part-time job" at bounding box center [755, 486] width 1013 height 177
drag, startPoint x: 351, startPoint y: 418, endPoint x: 331, endPoint y: 422, distance: 20.4
click at [331, 422] on textarea "Balancing a job and a part-time job" at bounding box center [755, 486] width 1013 height 177
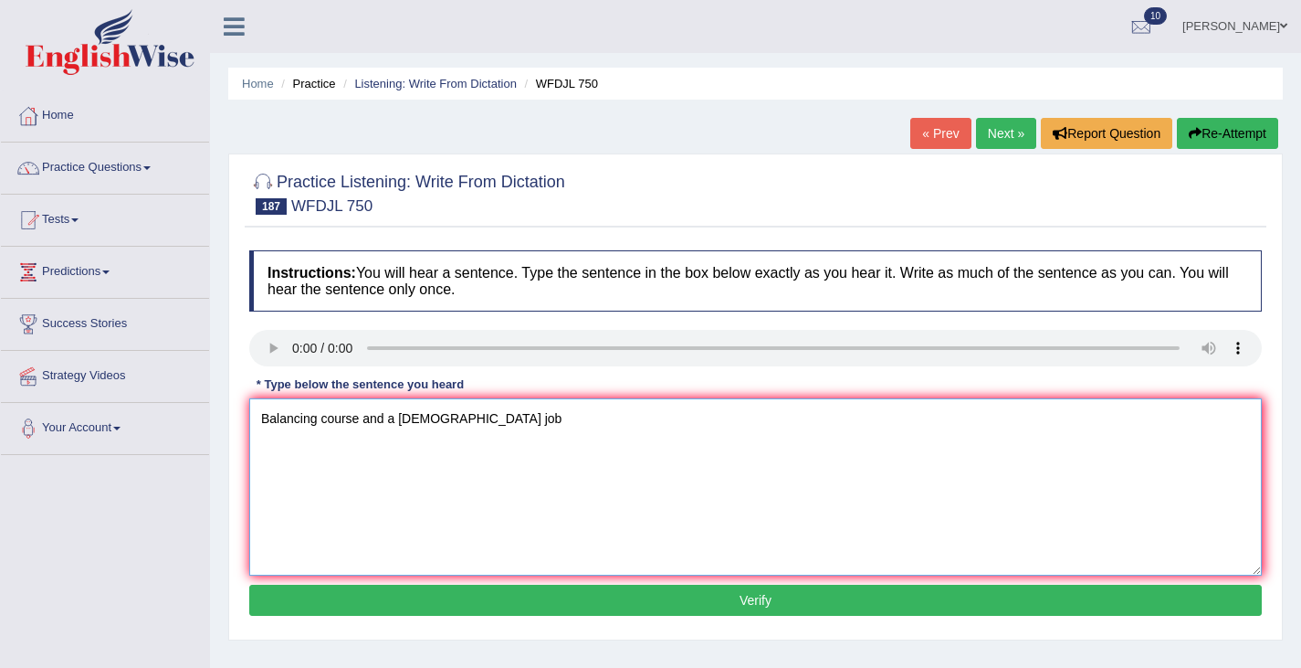
click at [323, 415] on textarea "Balancing course and a part-time job" at bounding box center [755, 486] width 1013 height 177
click at [511, 431] on textarea "Balancing a course and a part-time job" at bounding box center [755, 486] width 1013 height 177
click at [528, 422] on textarea "Balancing a course and a part-time job require effective time management." at bounding box center [755, 486] width 1013 height 177
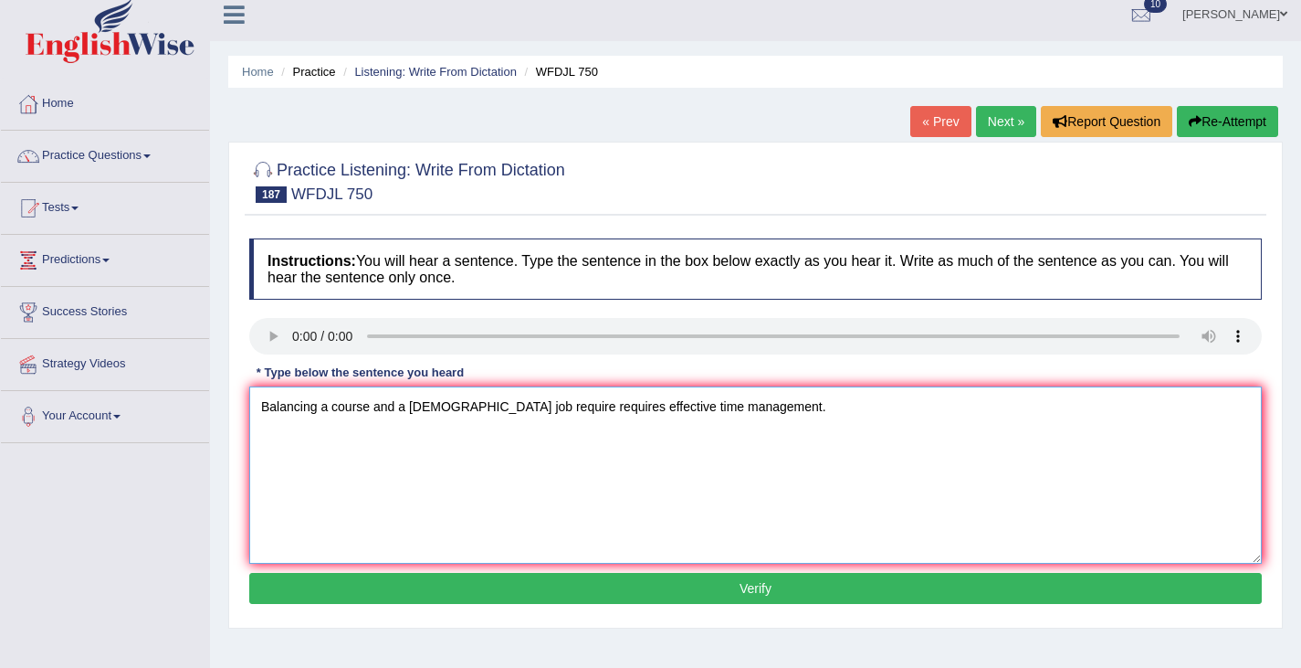
scroll to position [22, 0]
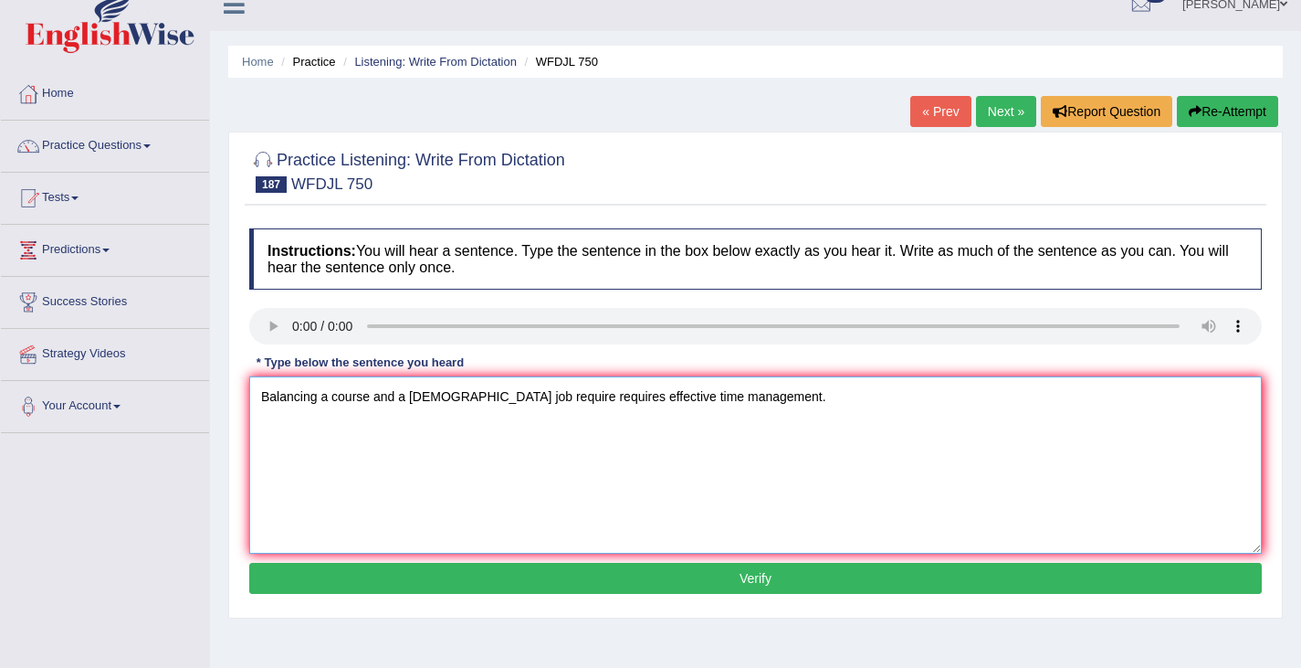
type textarea "Balancing a course and a part-time job require requires effective time manageme…"
click at [743, 574] on button "Verify" at bounding box center [755, 577] width 1013 height 31
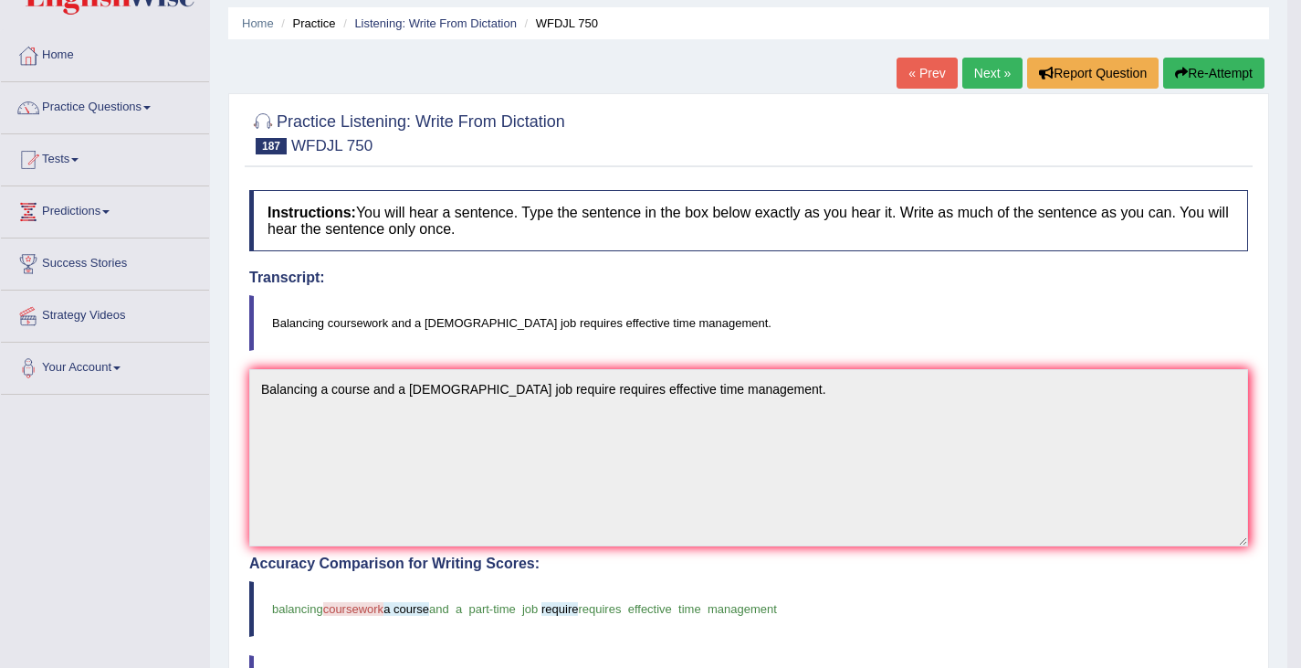
scroll to position [0, 0]
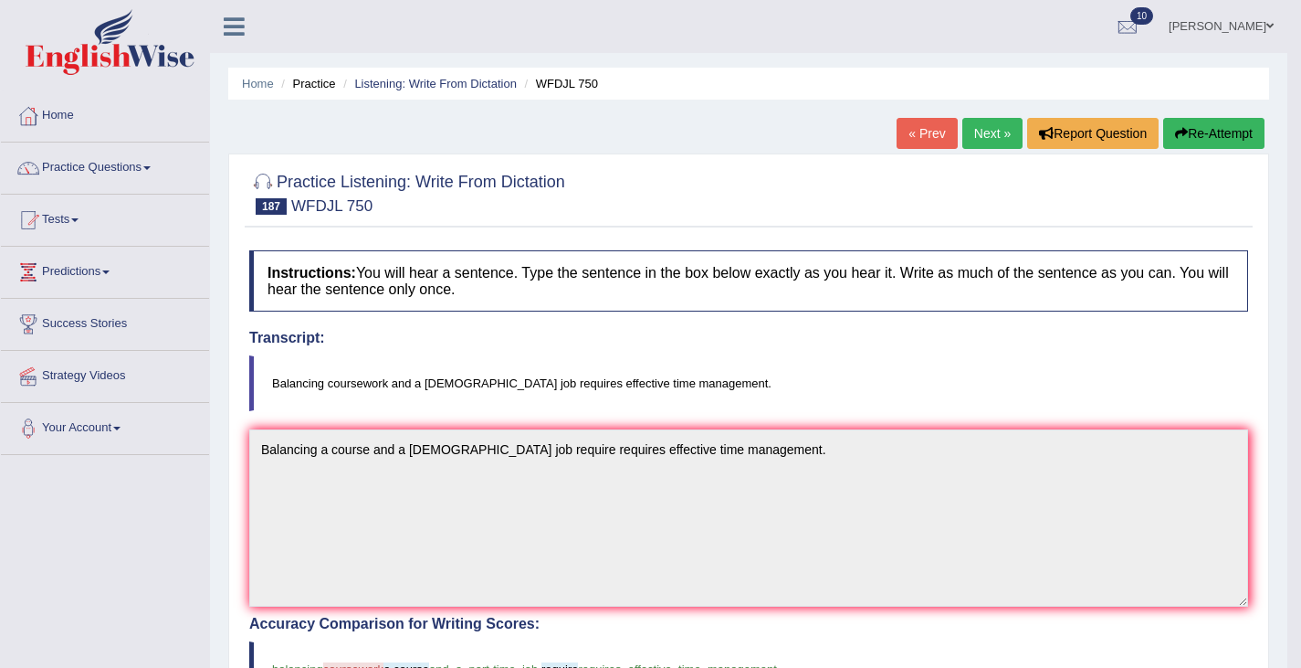
click at [1189, 124] on button "Re-Attempt" at bounding box center [1213, 133] width 101 height 31
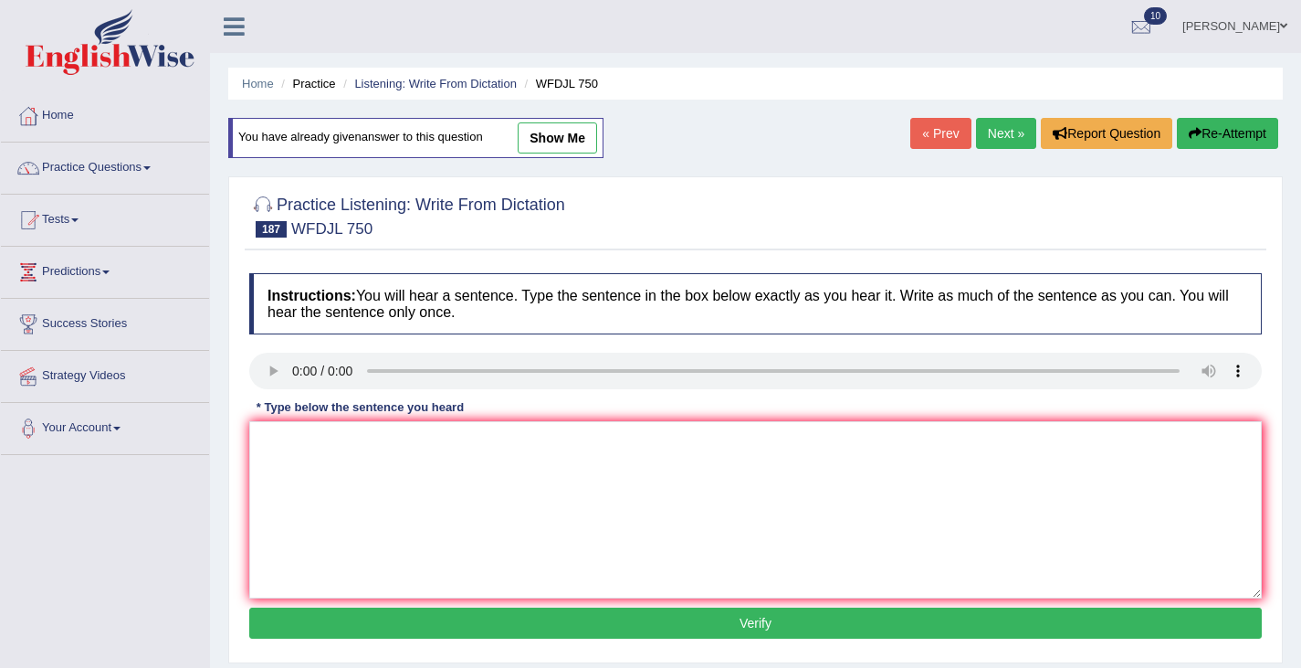
click at [1005, 144] on link "Next »" at bounding box center [1006, 133] width 60 height 31
